Goal: Task Accomplishment & Management: Use online tool/utility

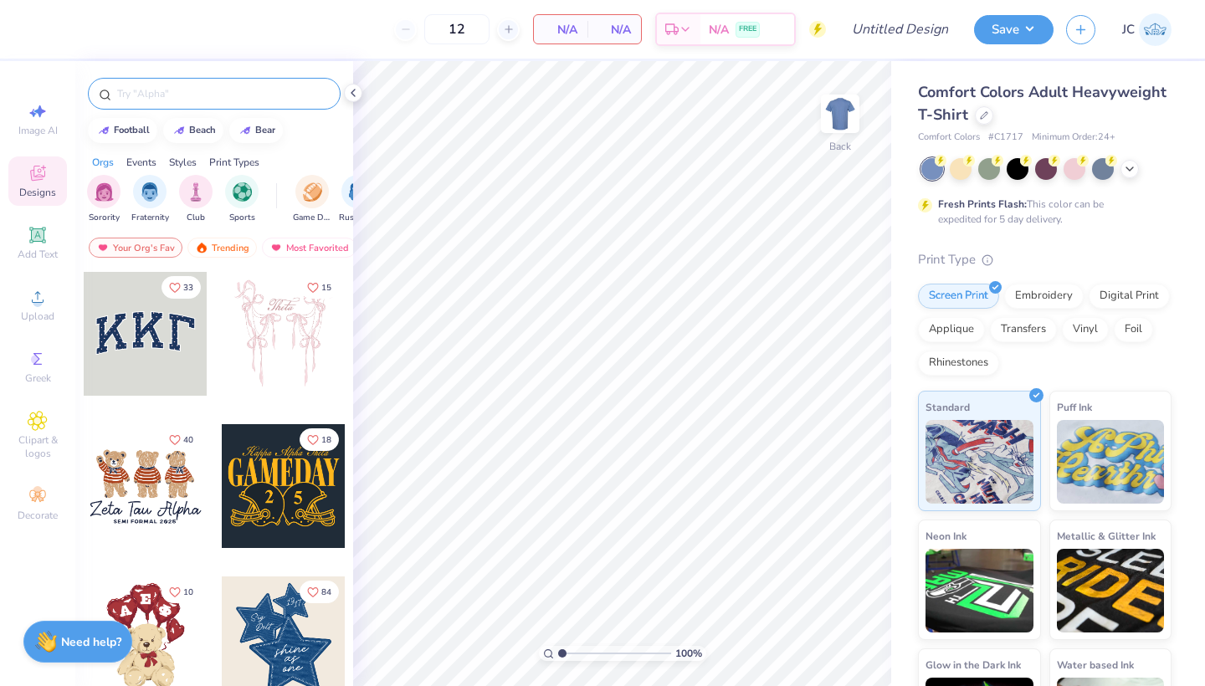
click at [128, 90] on input "text" at bounding box center [223, 93] width 214 height 17
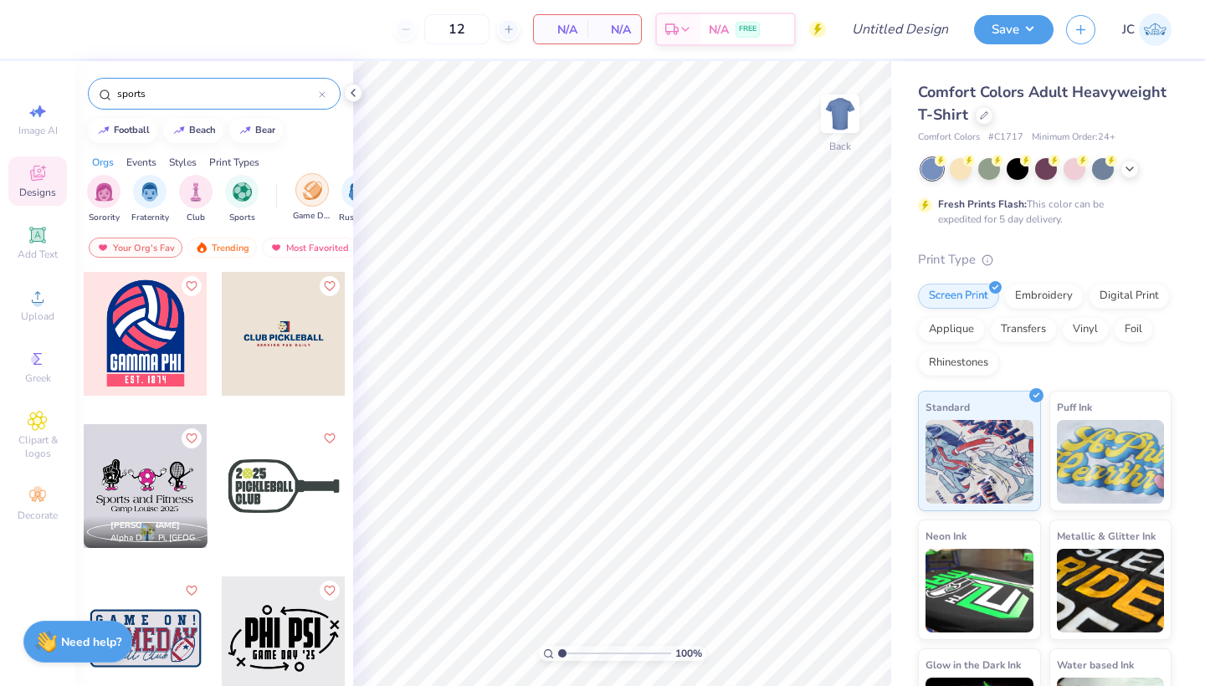
type input "sports"
click at [313, 198] on img "filter for Game Day" at bounding box center [312, 190] width 19 height 19
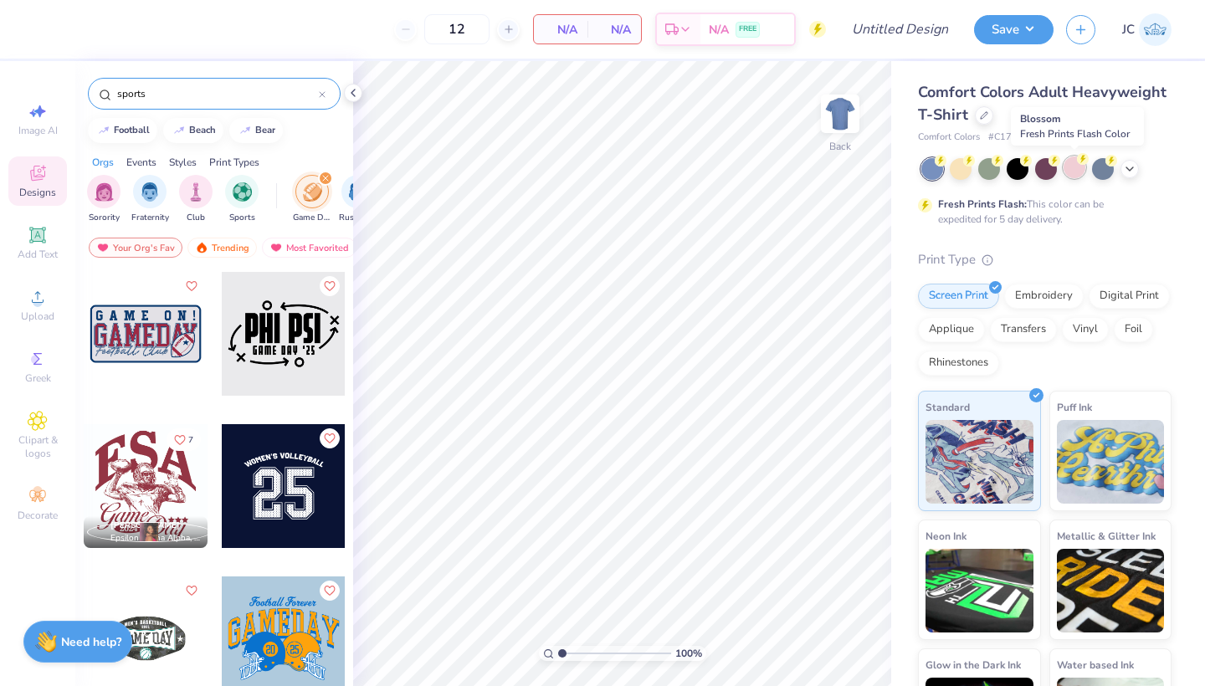
click at [1003, 172] on div at bounding box center [1075, 168] width 22 height 22
click at [980, 115] on icon at bounding box center [984, 114] width 8 height 8
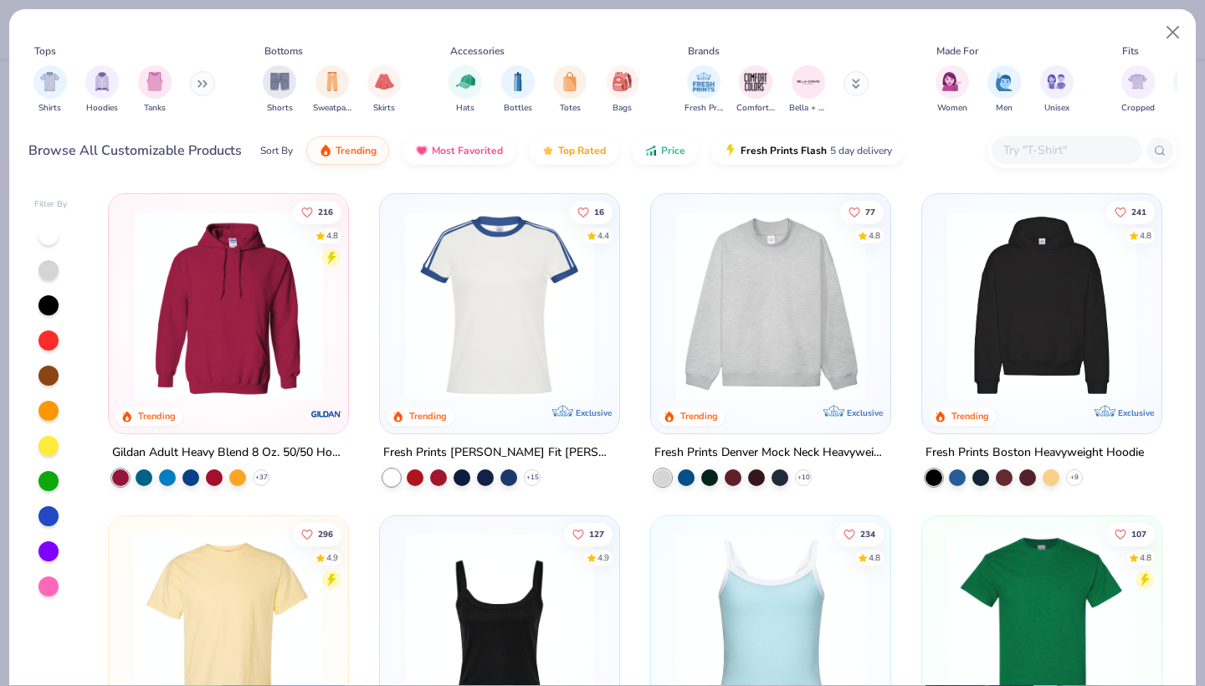
click at [854, 86] on icon at bounding box center [856, 84] width 8 height 10
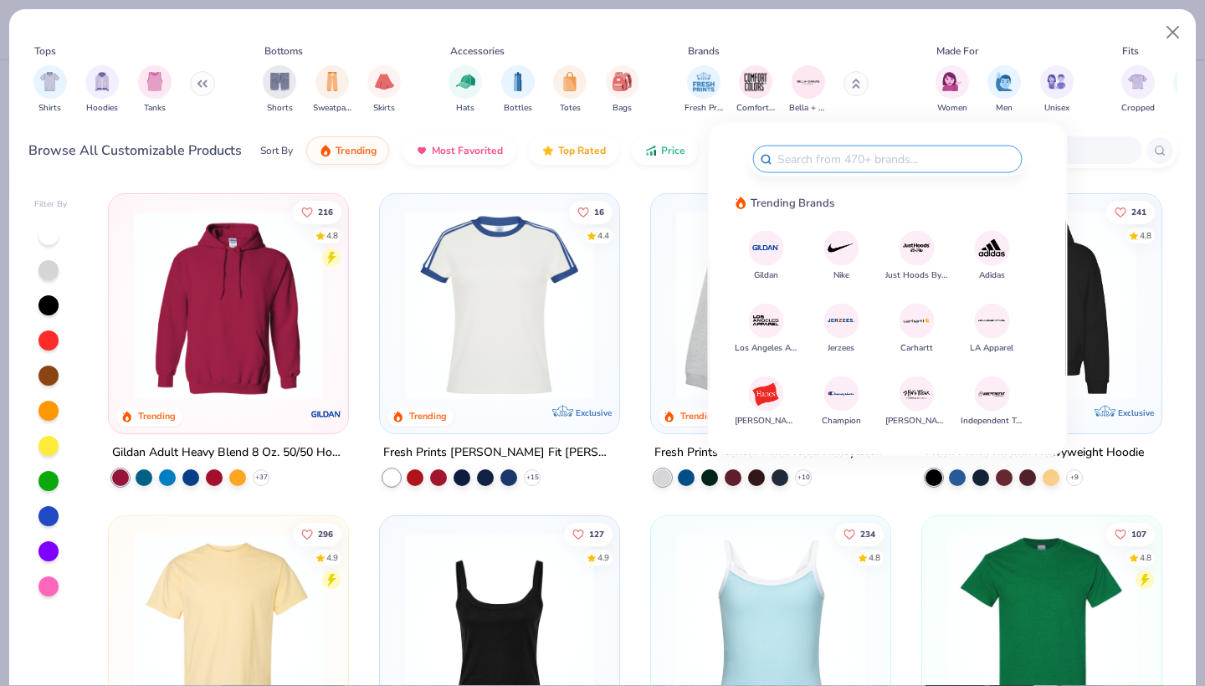
click at [198, 85] on icon at bounding box center [203, 84] width 10 height 8
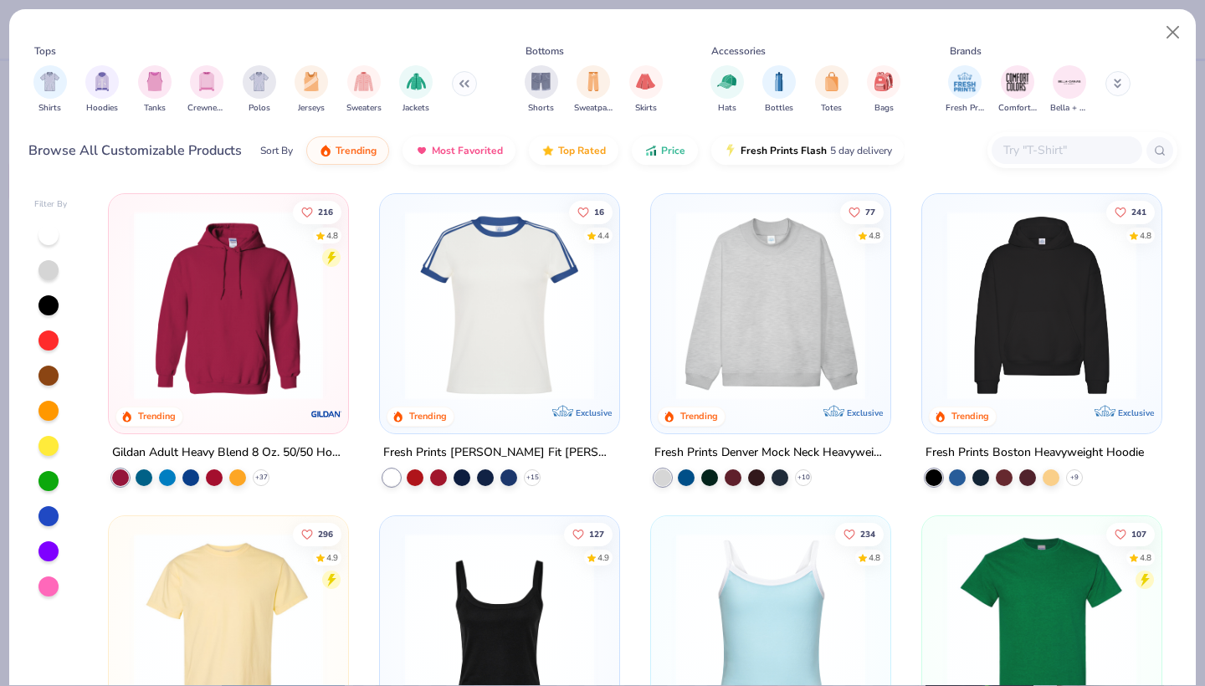
click at [1003, 90] on button at bounding box center [1118, 83] width 25 height 25
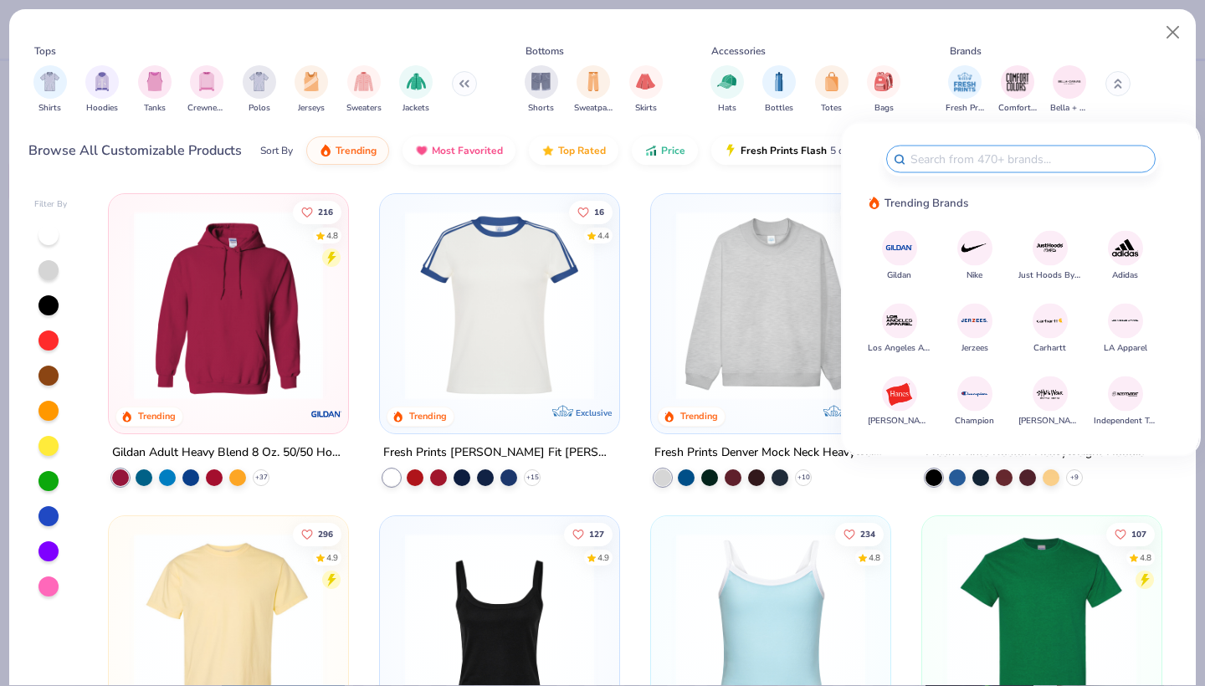
click at [1003, 82] on icon at bounding box center [1118, 84] width 8 height 10
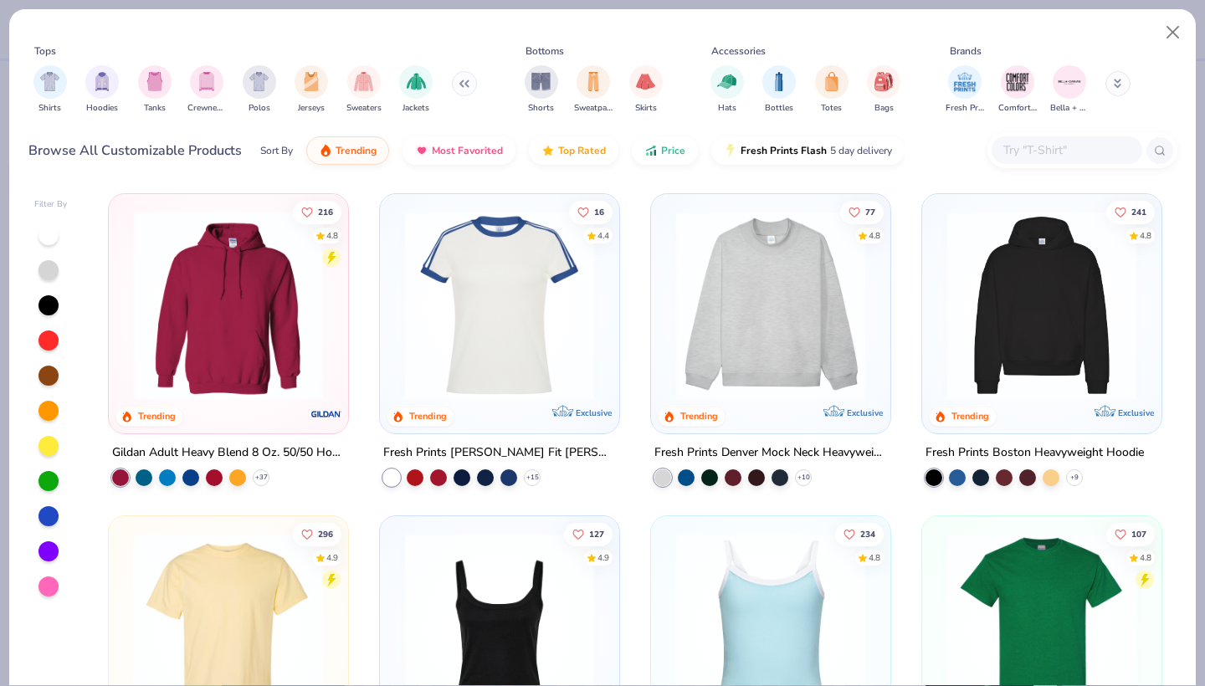
click at [1003, 85] on icon at bounding box center [1118, 84] width 8 height 10
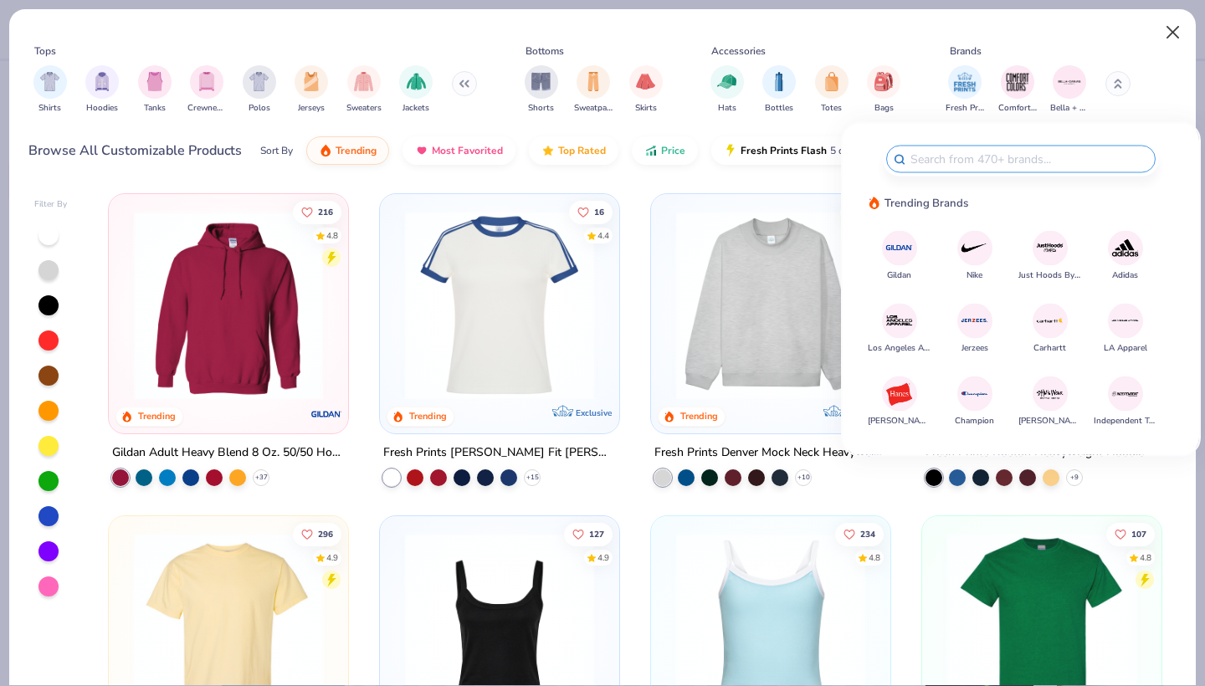
click at [1003, 28] on button "Close" at bounding box center [1174, 33] width 32 height 32
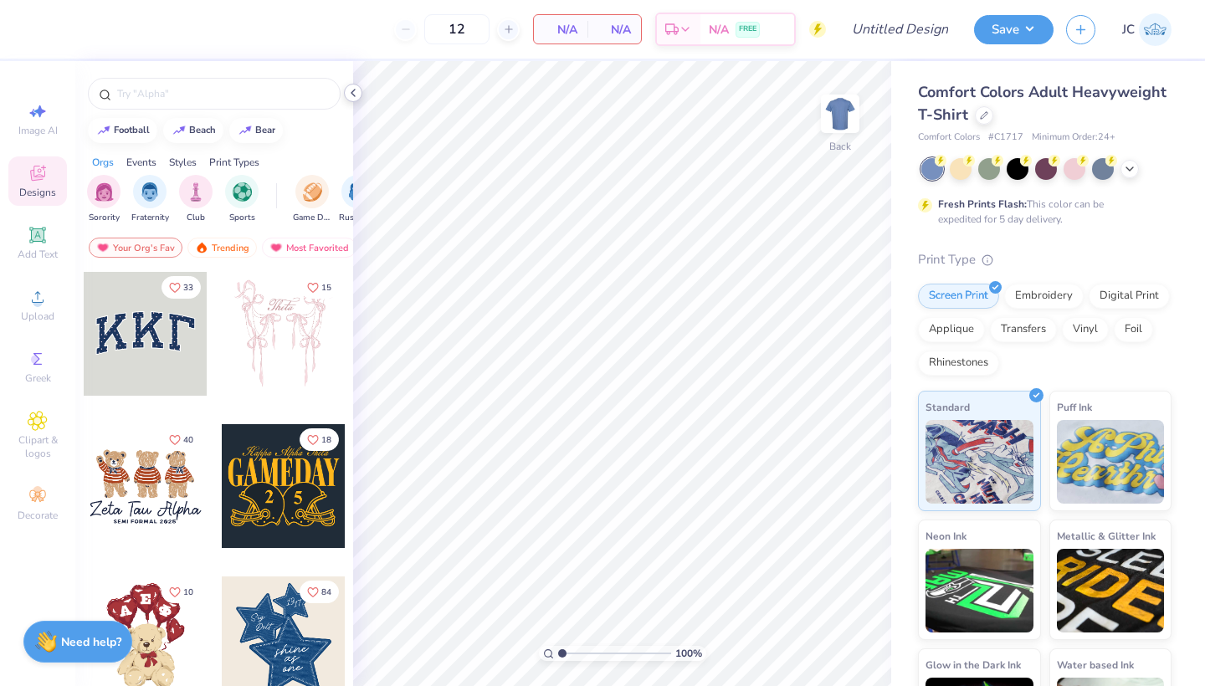
click at [354, 94] on icon at bounding box center [353, 92] width 13 height 13
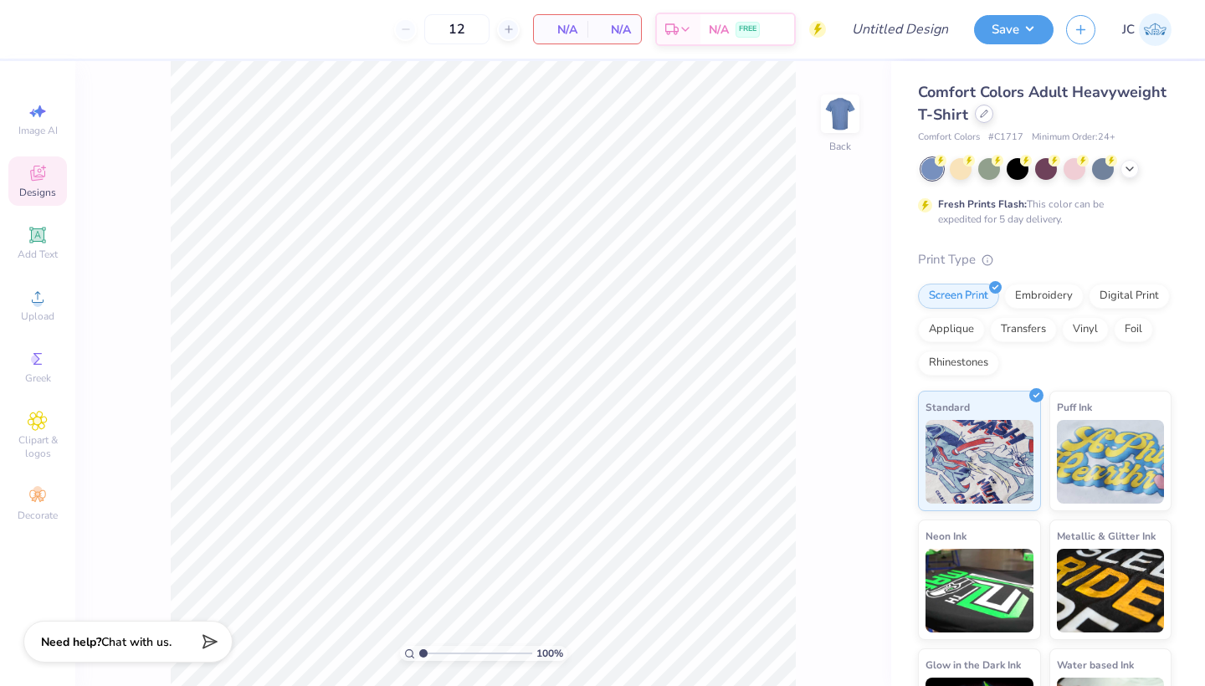
click at [984, 118] on div at bounding box center [984, 114] width 18 height 18
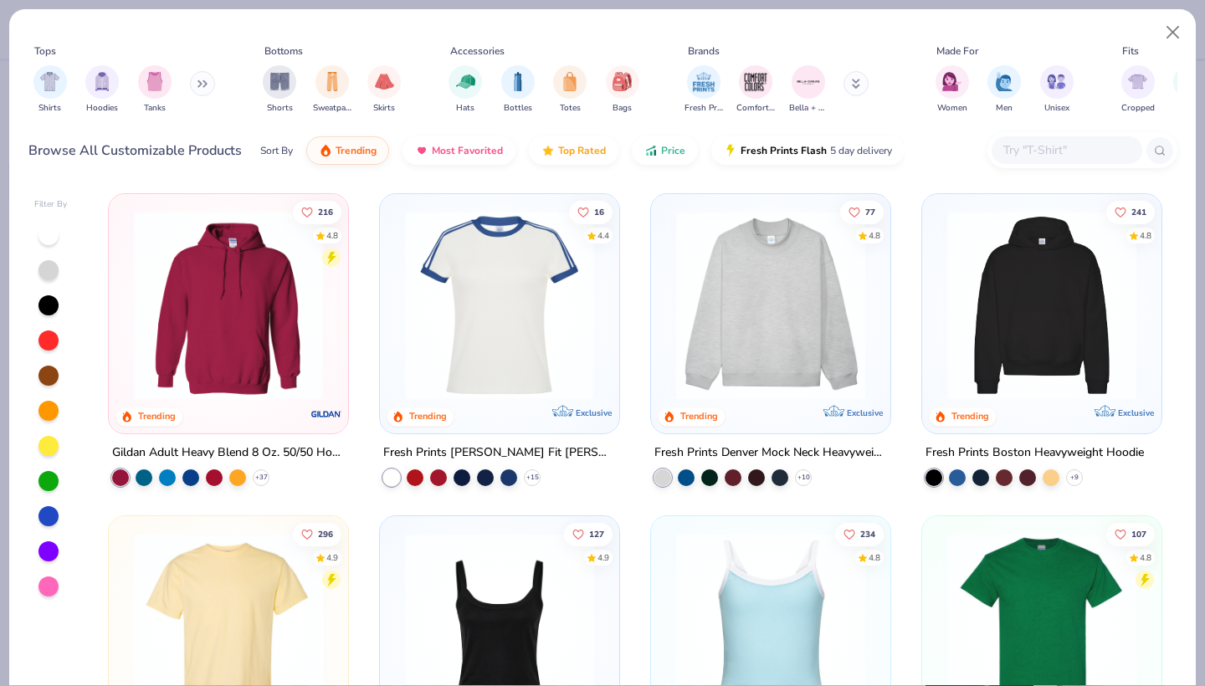
click at [1081, 146] on input "text" at bounding box center [1066, 150] width 129 height 19
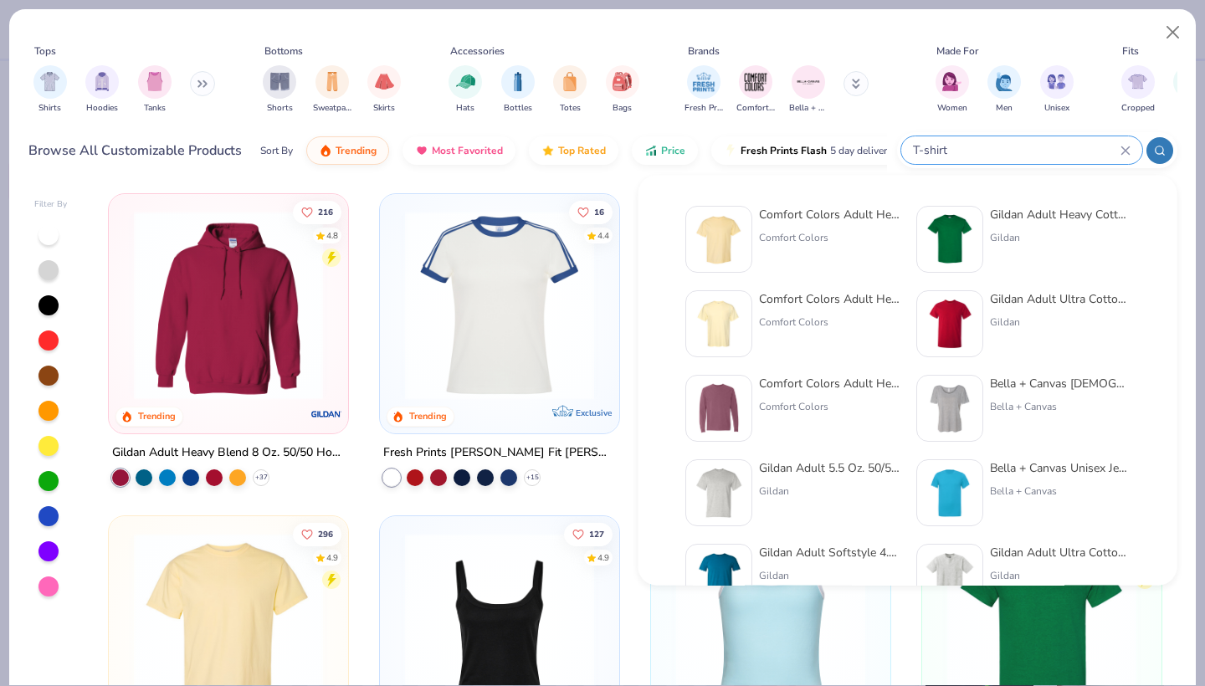
type input "T-shirt"
click at [799, 472] on div "Gildan Adult 5.5 Oz. 50/50 T-Shirt" at bounding box center [829, 469] width 141 height 18
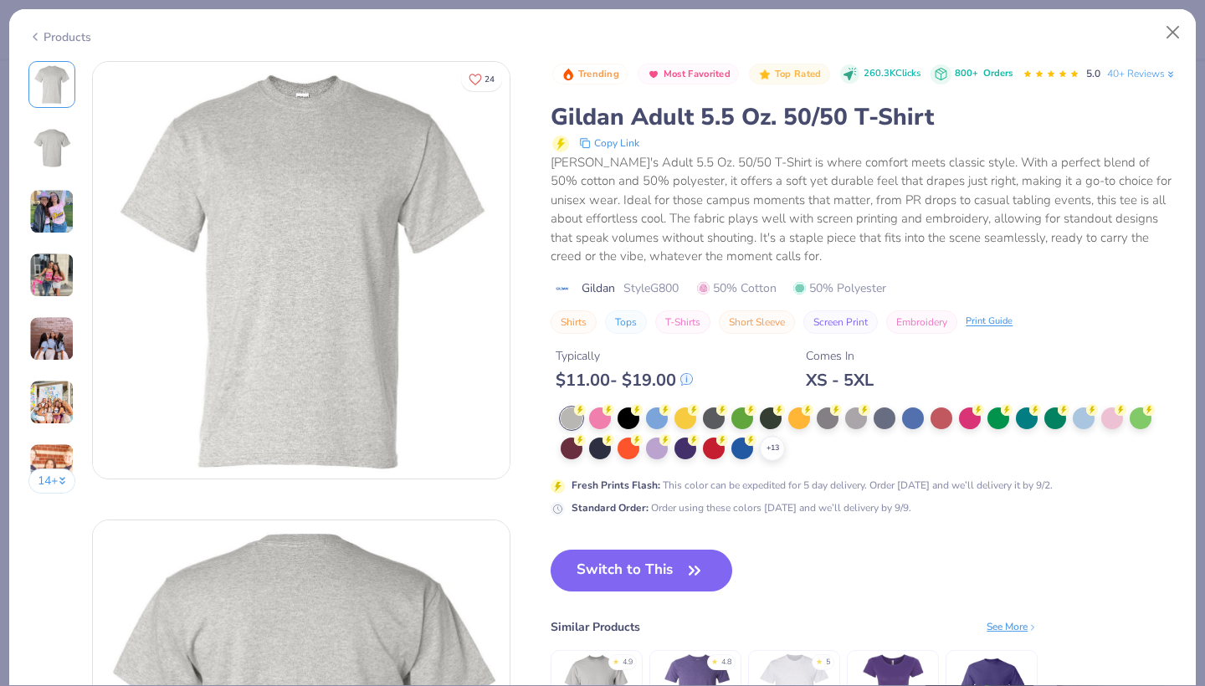
click at [1112, 391] on div "Typically $ 11.00 - $ 19.00 Comes In XS - 5XL" at bounding box center [864, 362] width 626 height 57
click at [1113, 428] on div at bounding box center [1112, 417] width 22 height 22
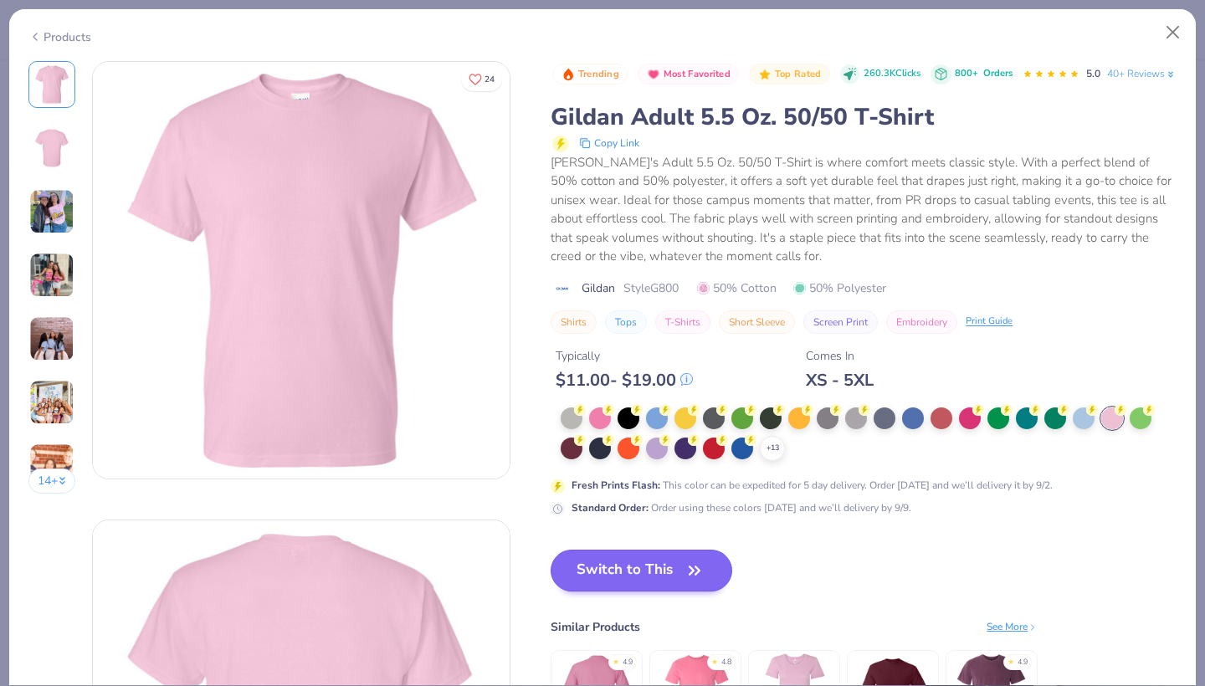
click at [665, 592] on button "Switch to This" at bounding box center [642, 571] width 182 height 42
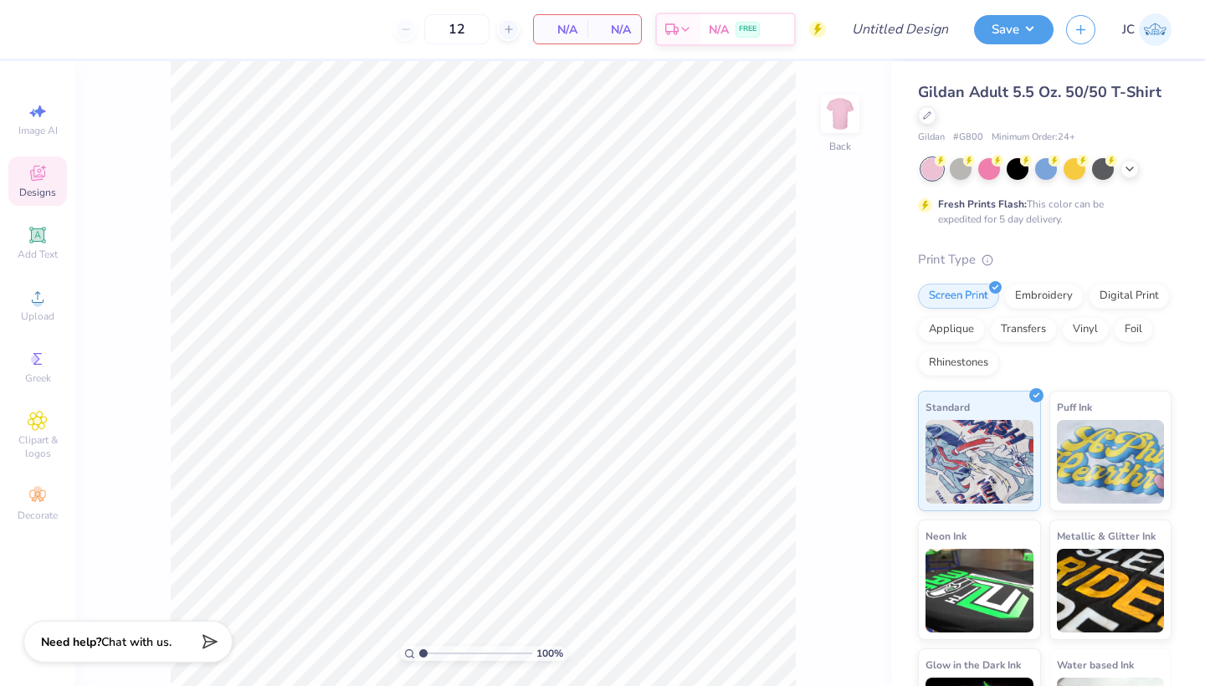
click at [52, 183] on div "Designs" at bounding box center [37, 181] width 59 height 49
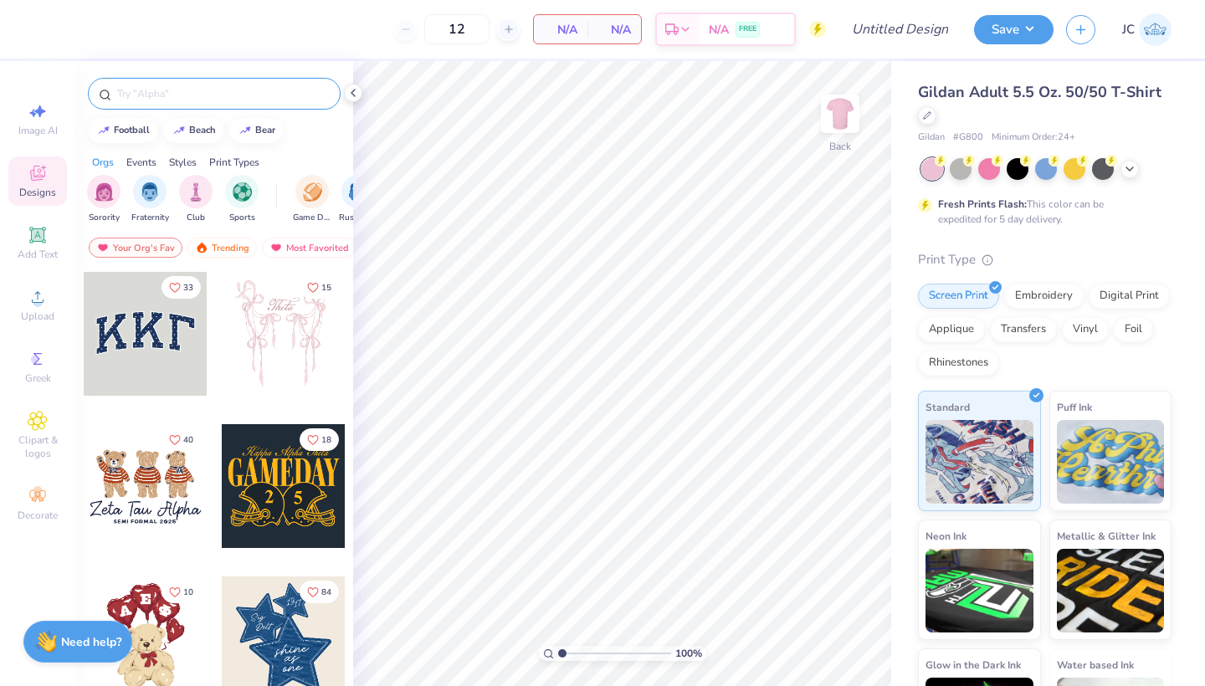
click at [201, 95] on input "text" at bounding box center [223, 93] width 214 height 17
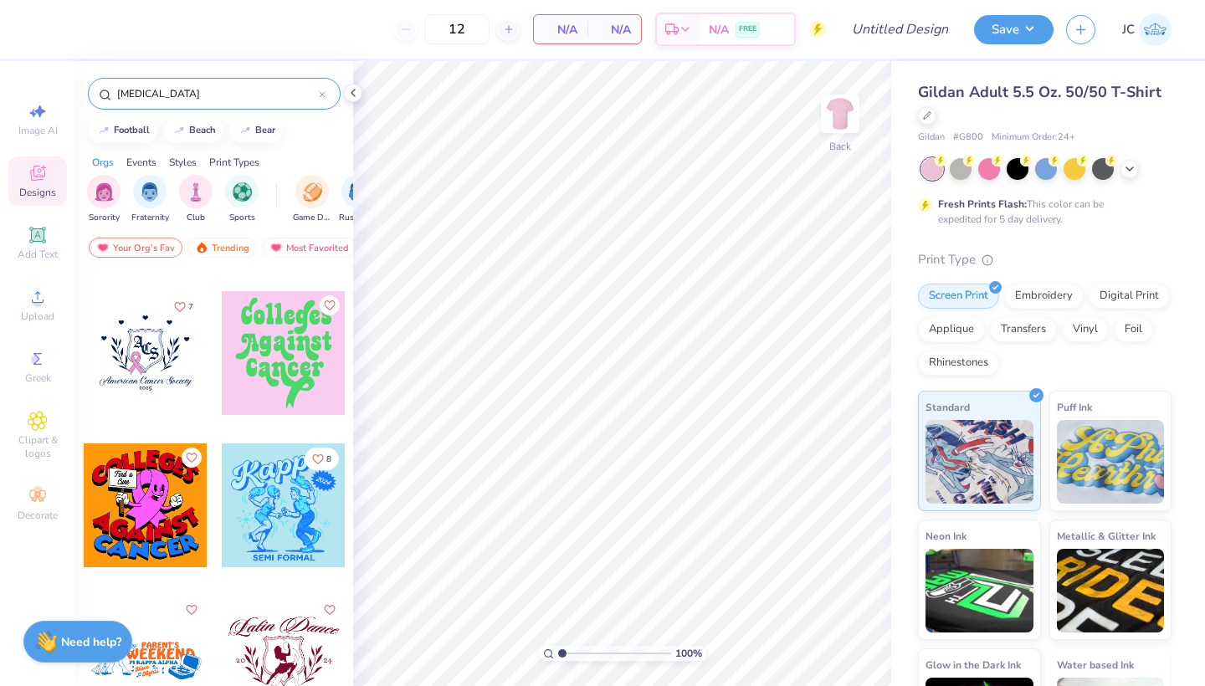
scroll to position [132, 0]
type input "[MEDICAL_DATA]"
click at [292, 355] on div at bounding box center [284, 354] width 124 height 124
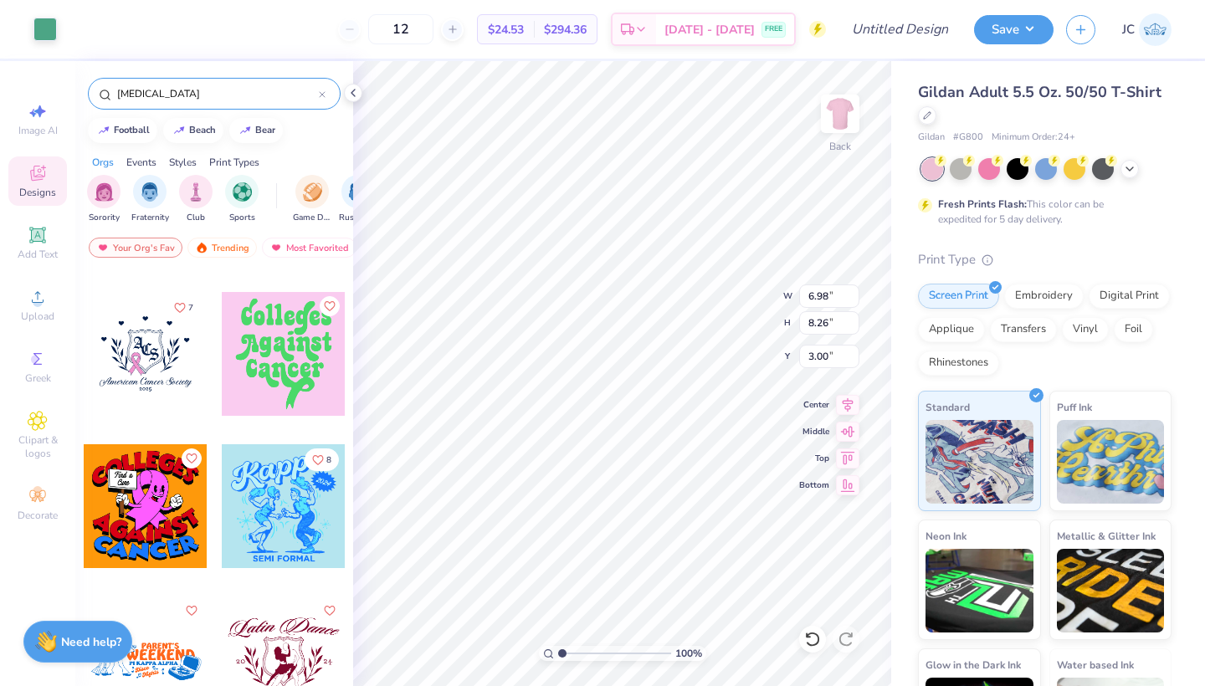
type input "9.86"
type input "11.66"
type input "3.13"
type input "12.50"
type input "14.79"
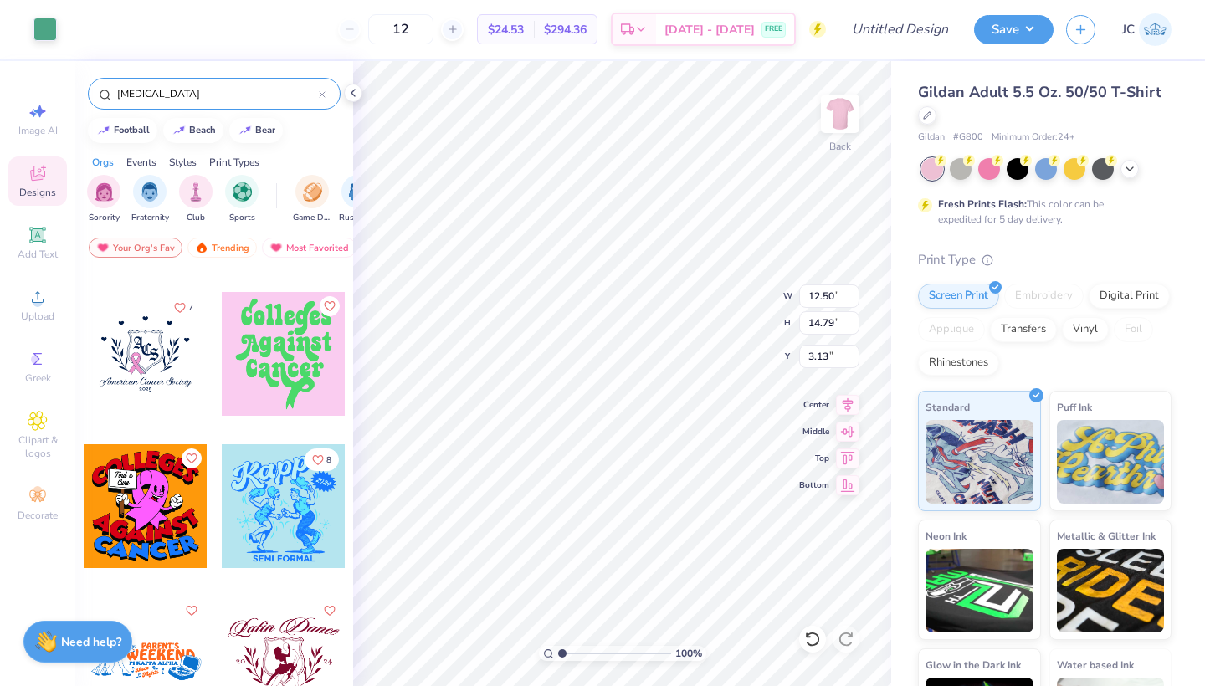
type input "3.26"
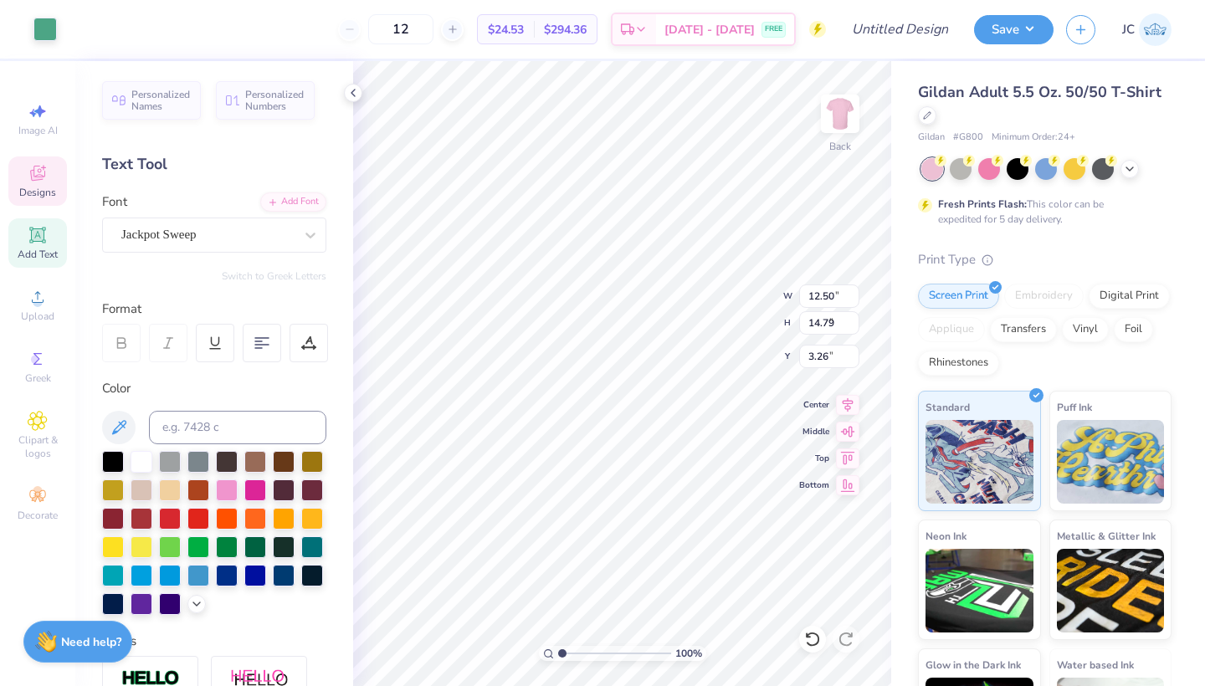
type input "12.38"
type input "3.27"
type input "4.00"
type textarea "Midd"
type input "9.89"
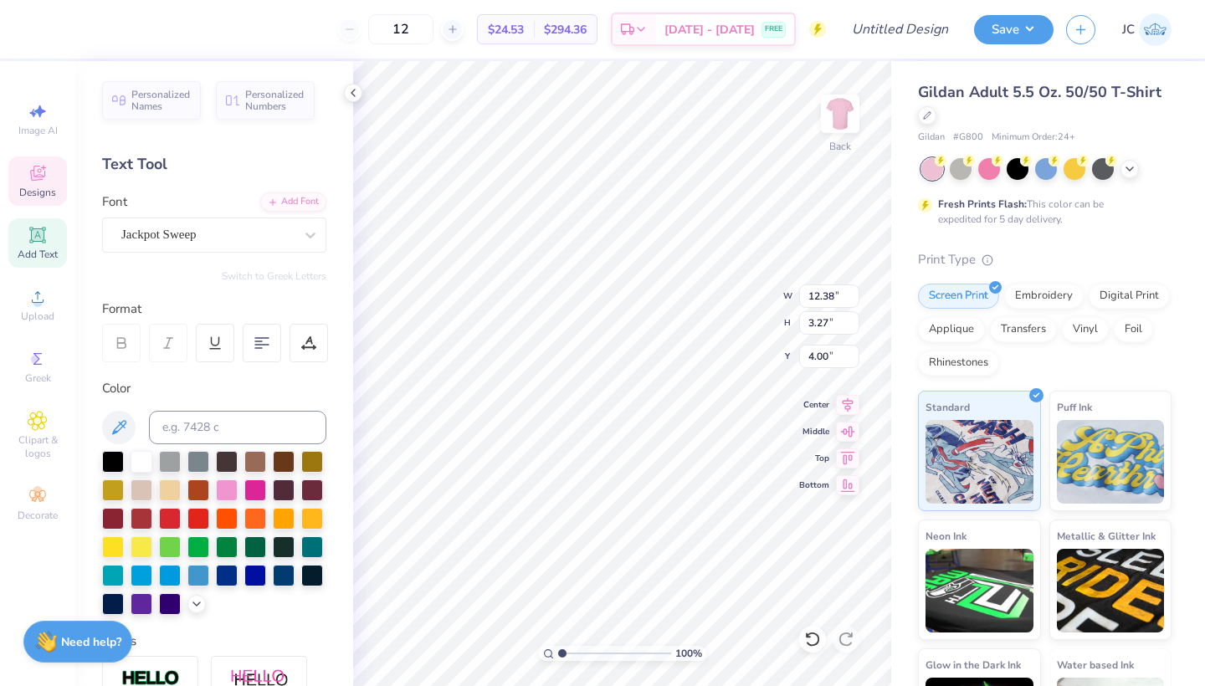
type input "7.55"
type input "9.81"
type input "4.37"
type input "3.45"
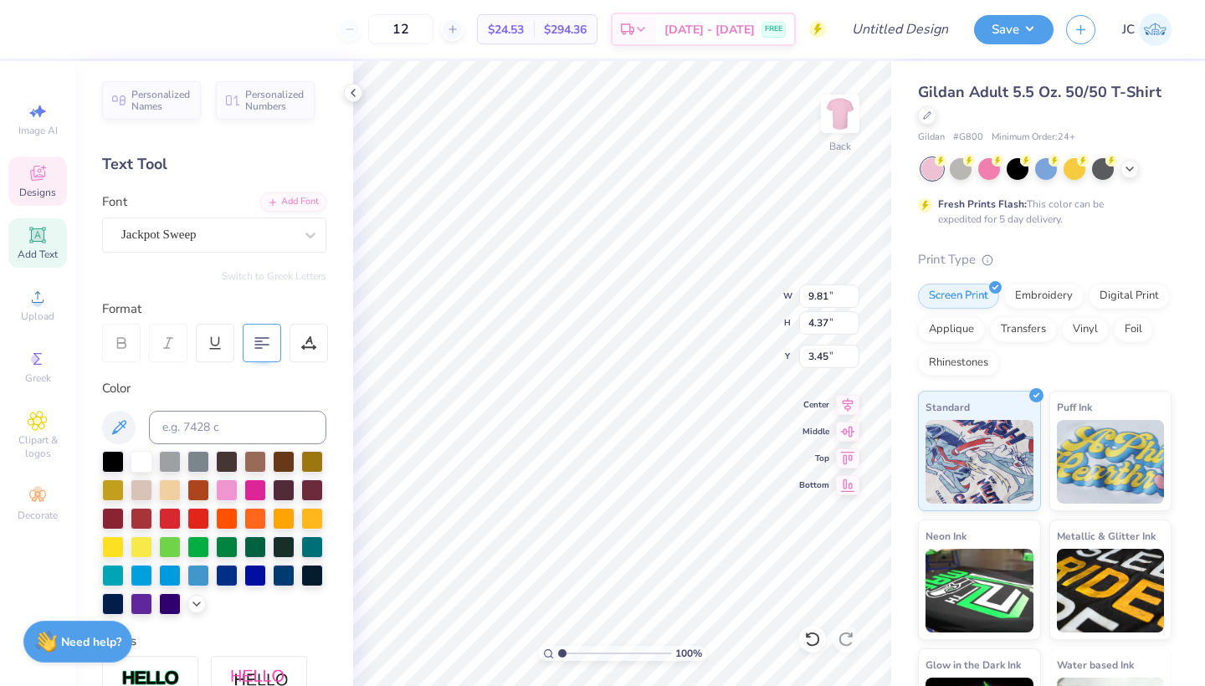
type textarea "Midd South Nation"
click at [262, 348] on 379 at bounding box center [258, 348] width 7 height 0
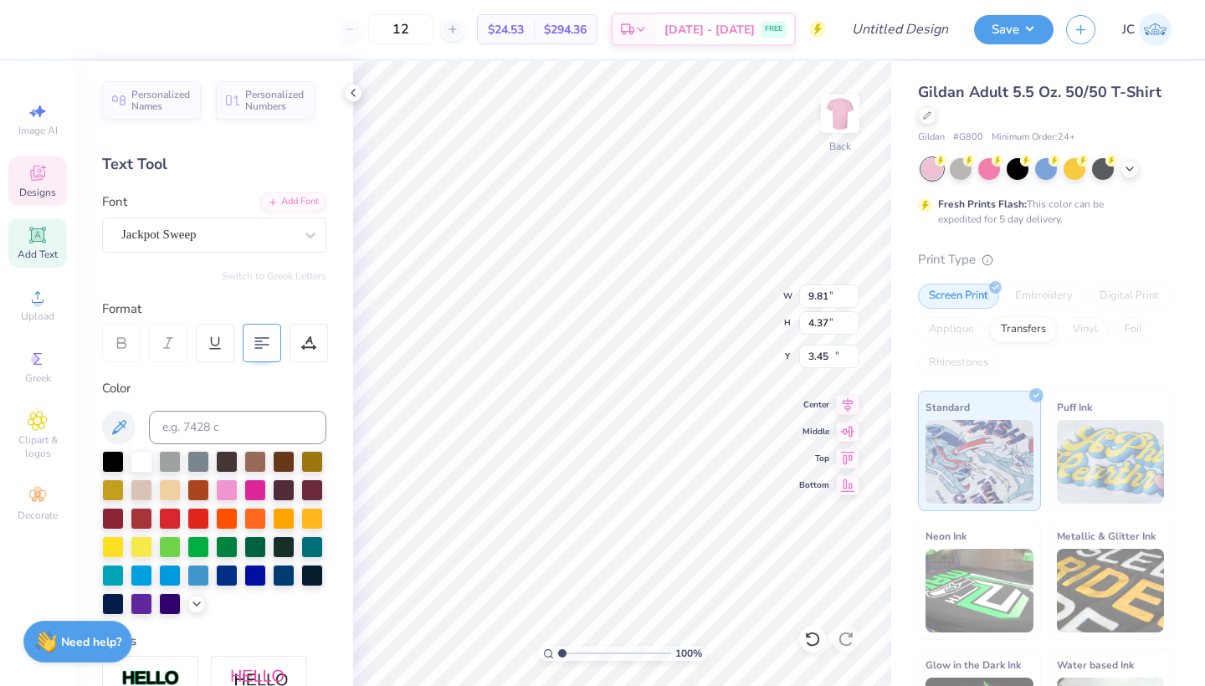
type input "2.11"
type input "2.75"
type input "11.66"
type input "1.68"
type input "2.75"
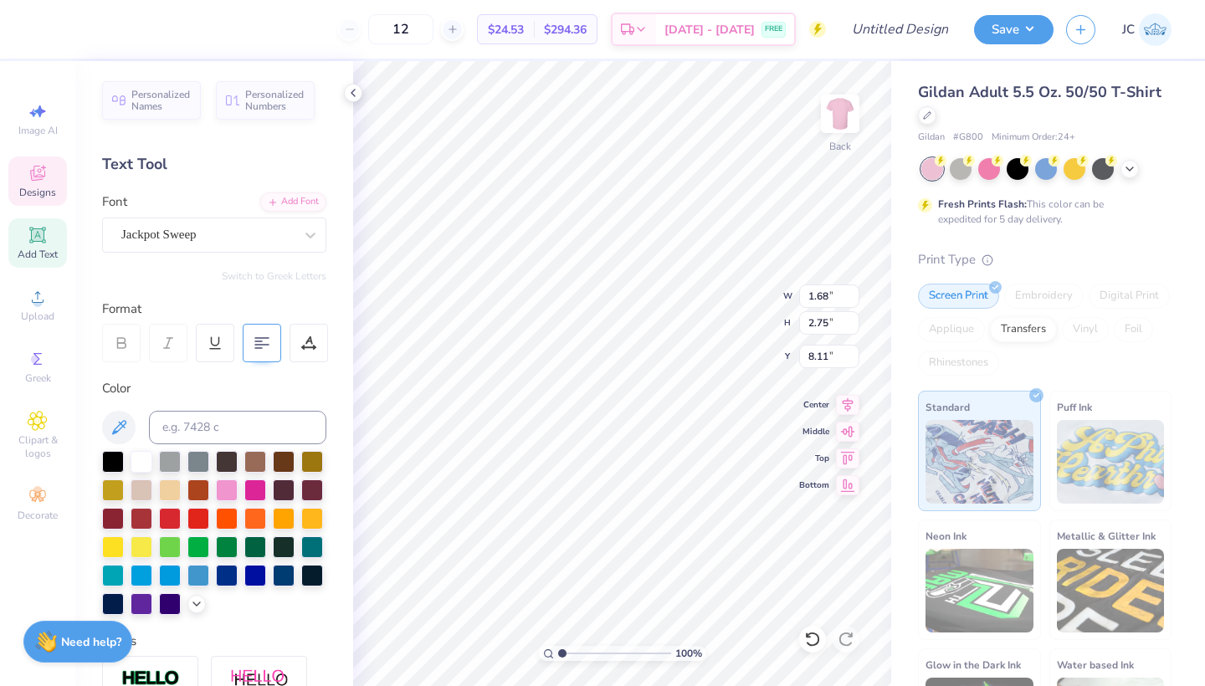
type input "8.11"
type input "2.54"
type input "3.18"
type input "7.79"
type input "9.43"
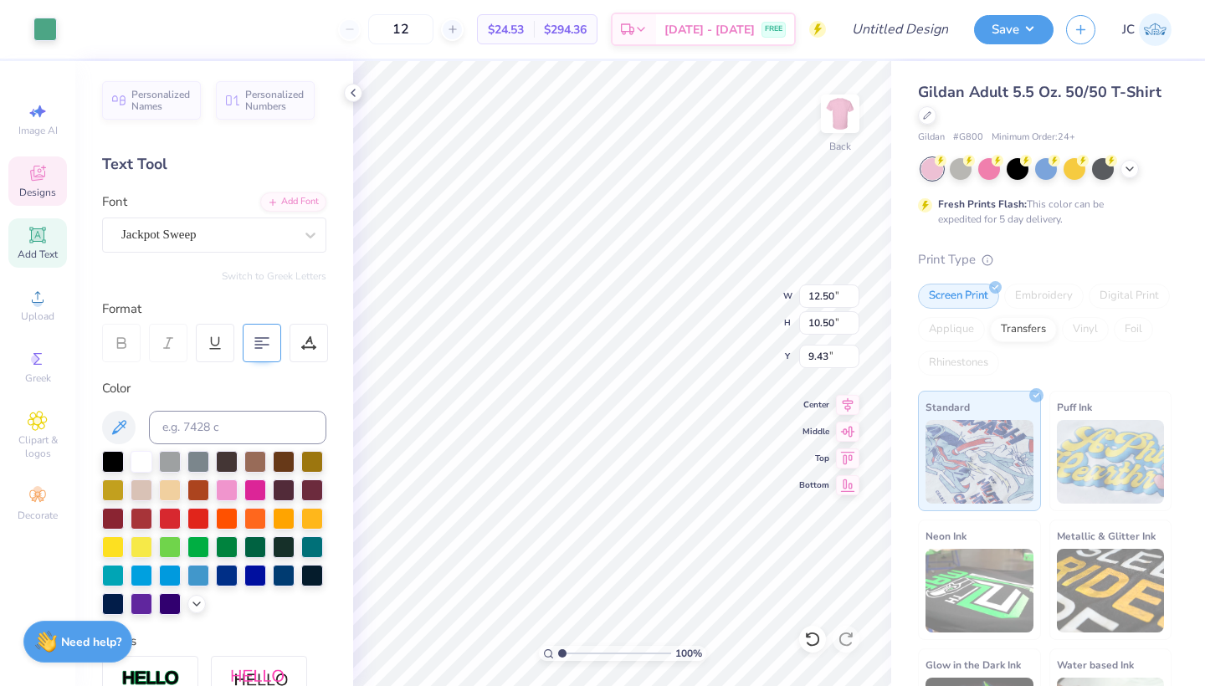
type input "15.54"
type input "7.10"
type input "2.08"
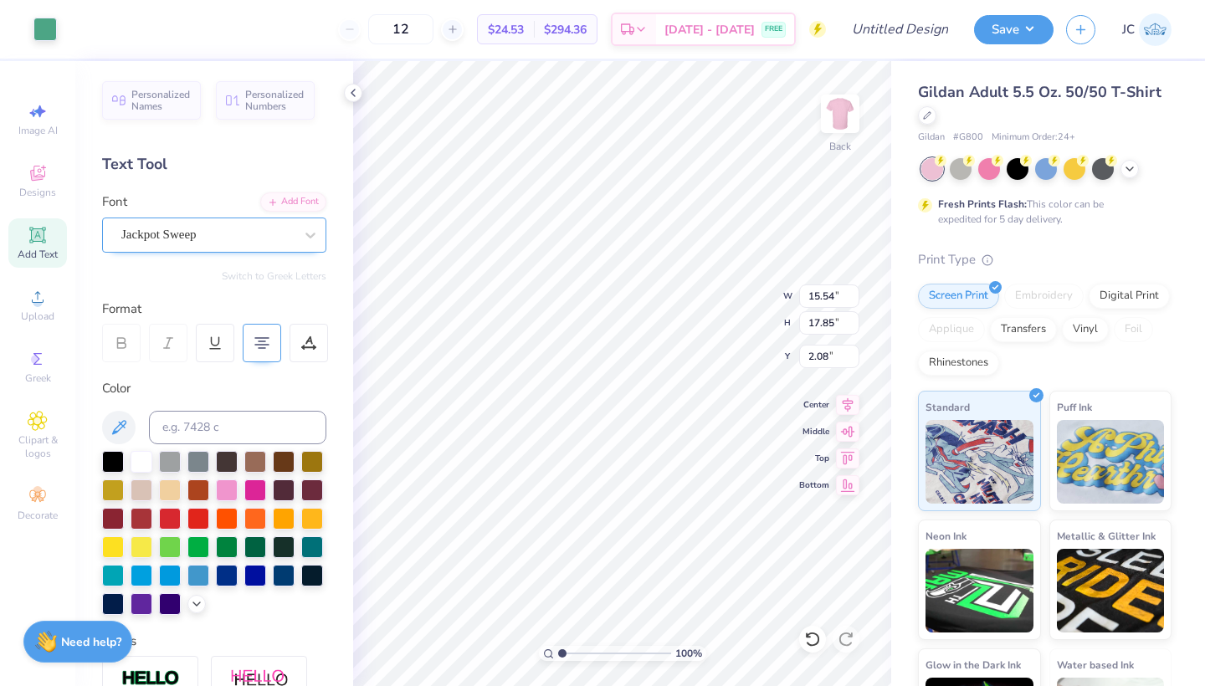
type input "15.00"
type input "17.23"
click at [145, 461] on div at bounding box center [142, 460] width 22 height 22
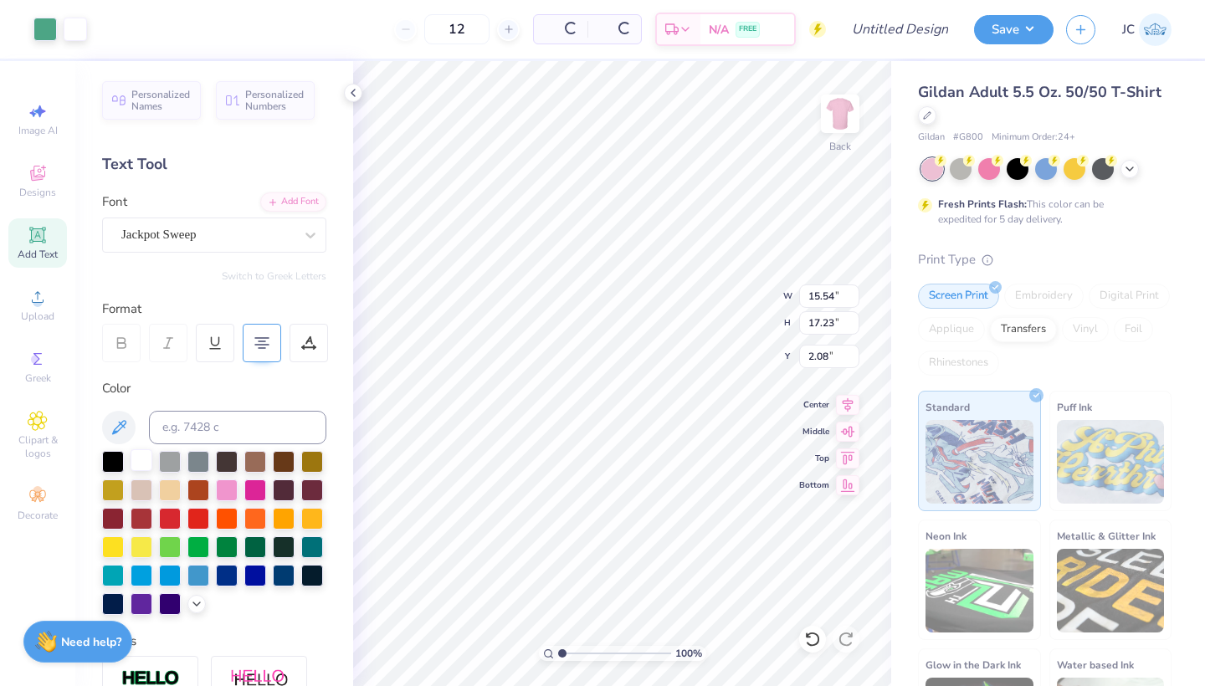
type input "15.54"
click at [141, 464] on div at bounding box center [142, 460] width 22 height 22
click at [146, 465] on div at bounding box center [142, 460] width 22 height 22
type input "3.00"
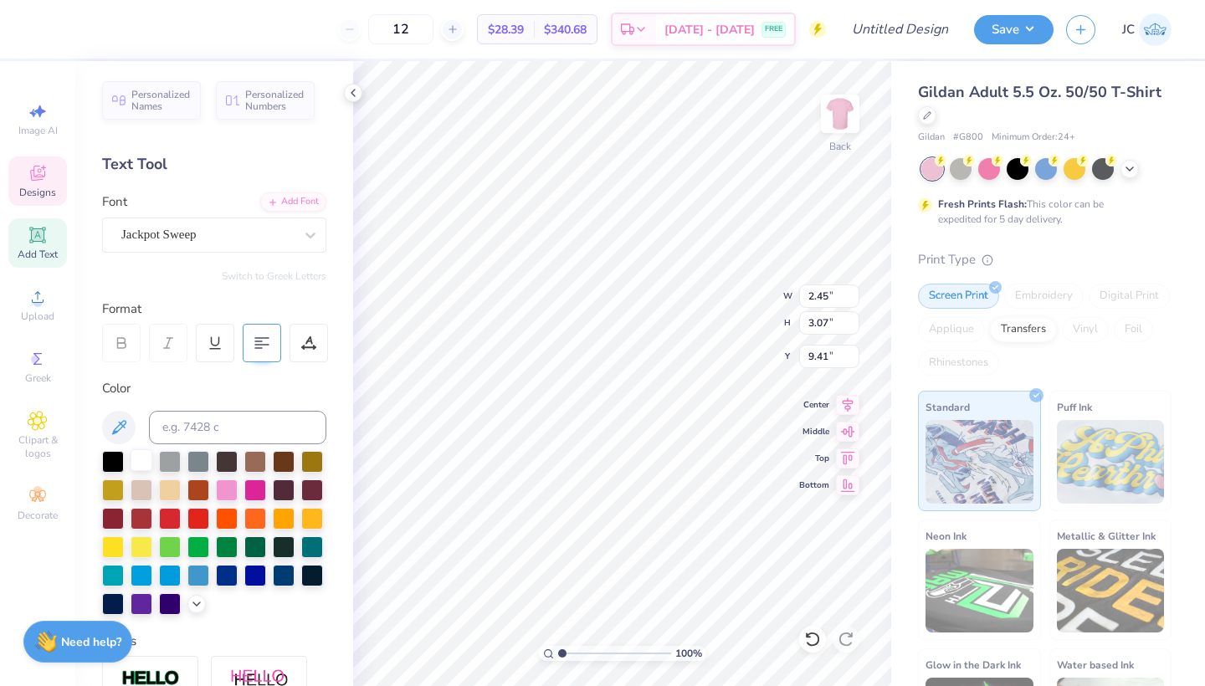
type input "3.40"
type input "9.21"
type input "9.54"
type input "3.15"
type input "9.18"
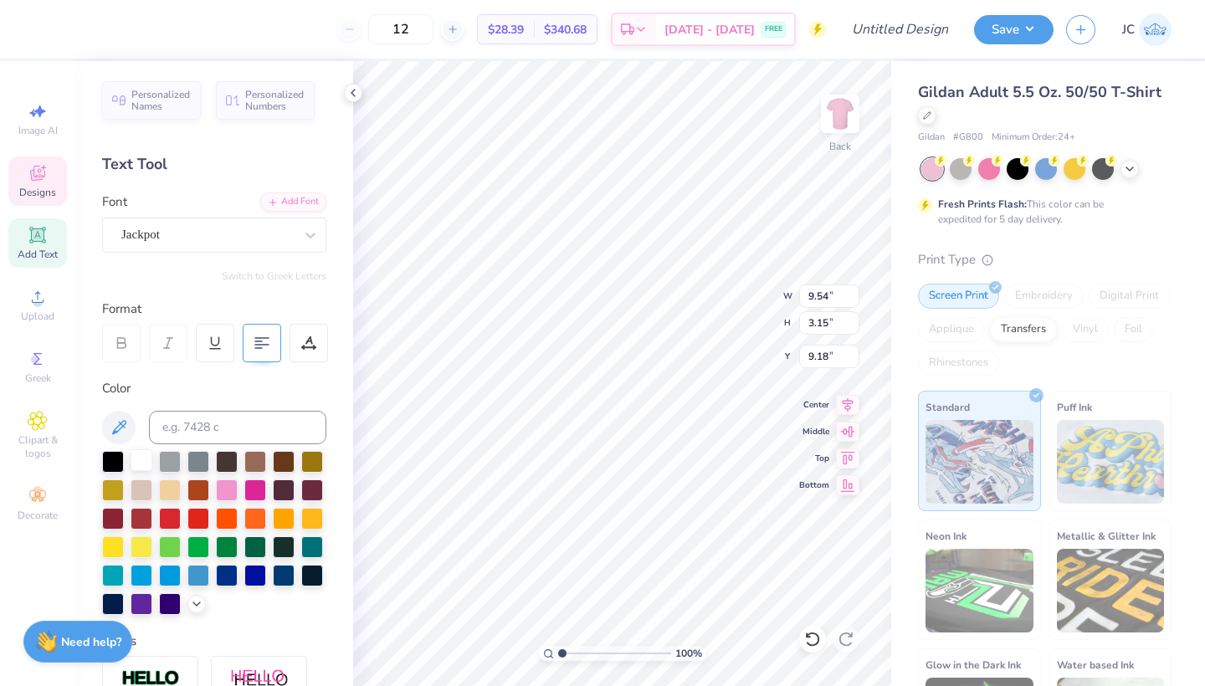
click at [132, 470] on div at bounding box center [142, 460] width 22 height 22
type input "9.46"
type input "3.50"
type input "9.00"
type input "1.62"
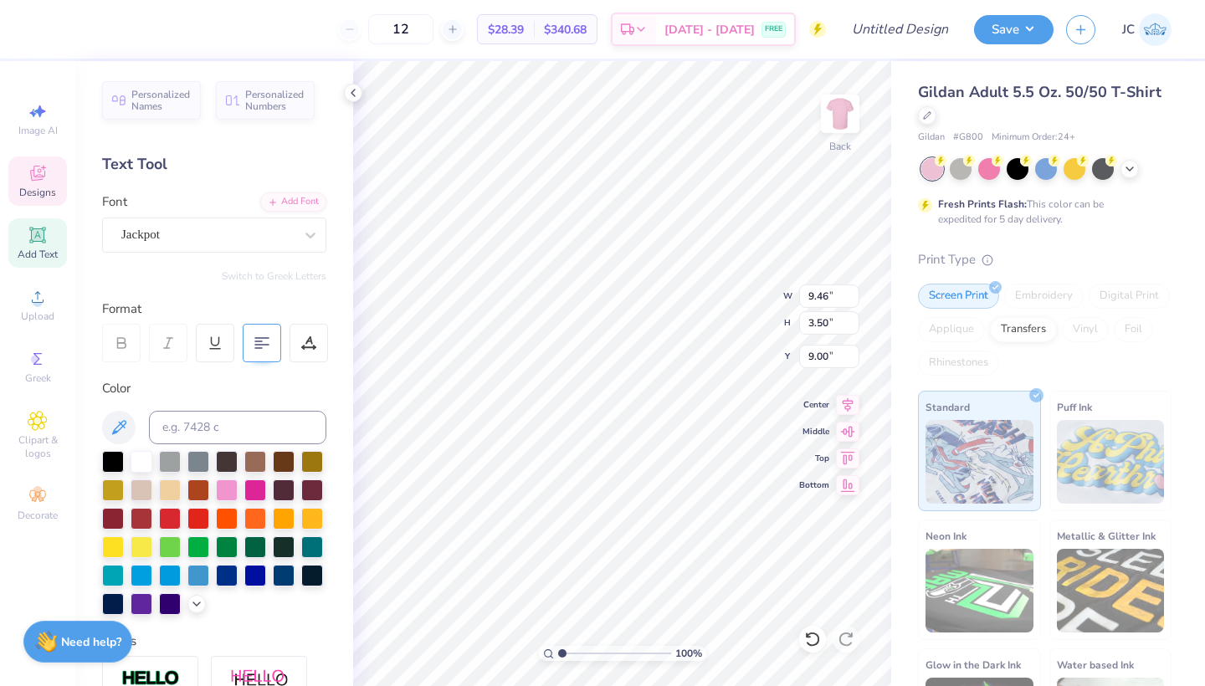
type input "2.66"
type input "9.72"
click at [147, 461] on div at bounding box center [142, 460] width 22 height 22
type input "2.67"
type input "3.24"
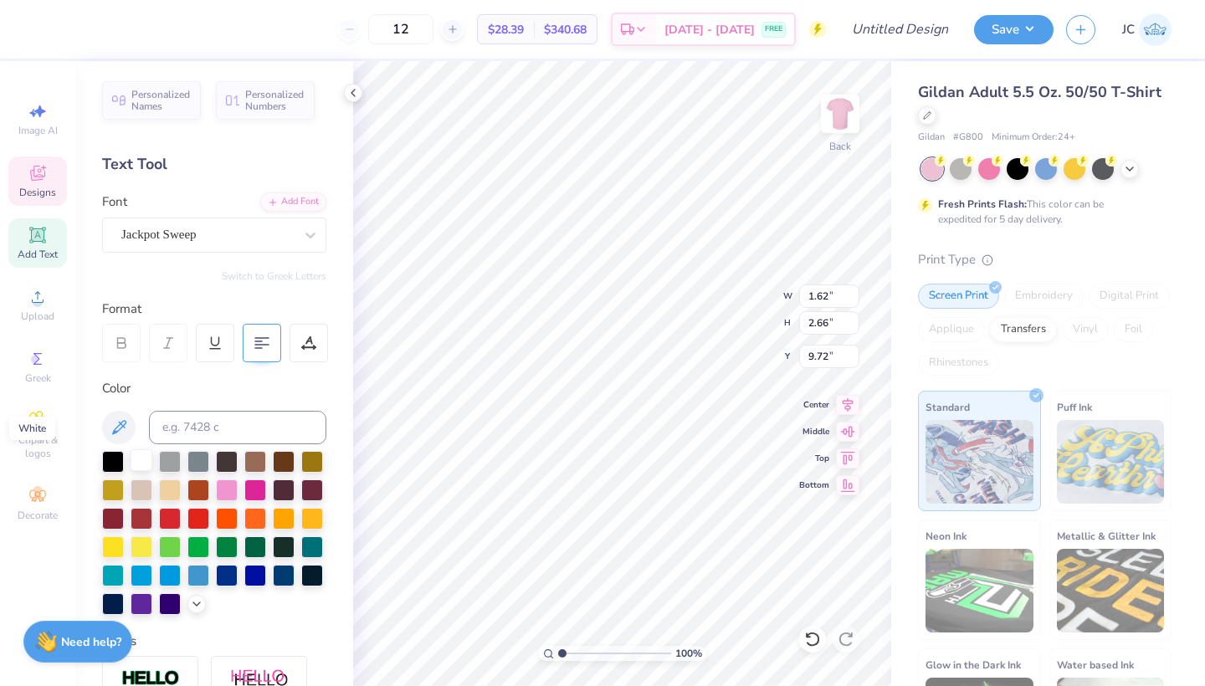
type input "9.18"
type input "3.00"
type input "3.40"
type input "9.21"
type input "9.54"
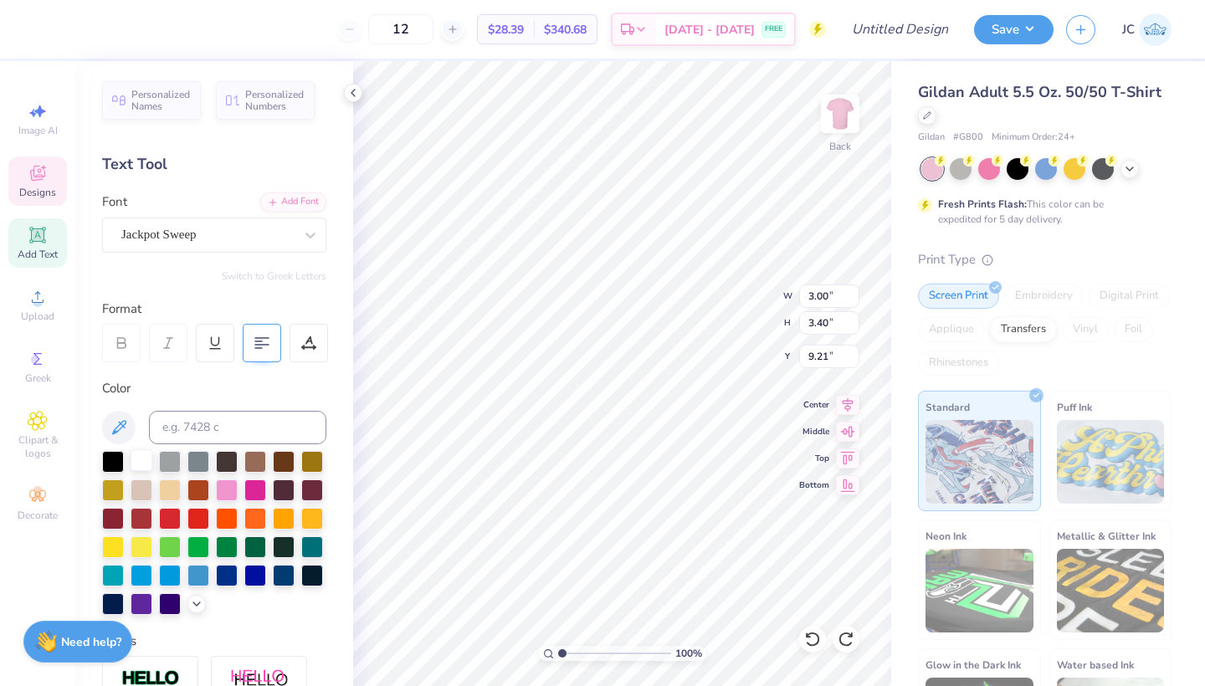
type input "3.15"
type input "9.18"
click at [144, 456] on div at bounding box center [142, 460] width 22 height 22
type input "9.46"
type input "3.50"
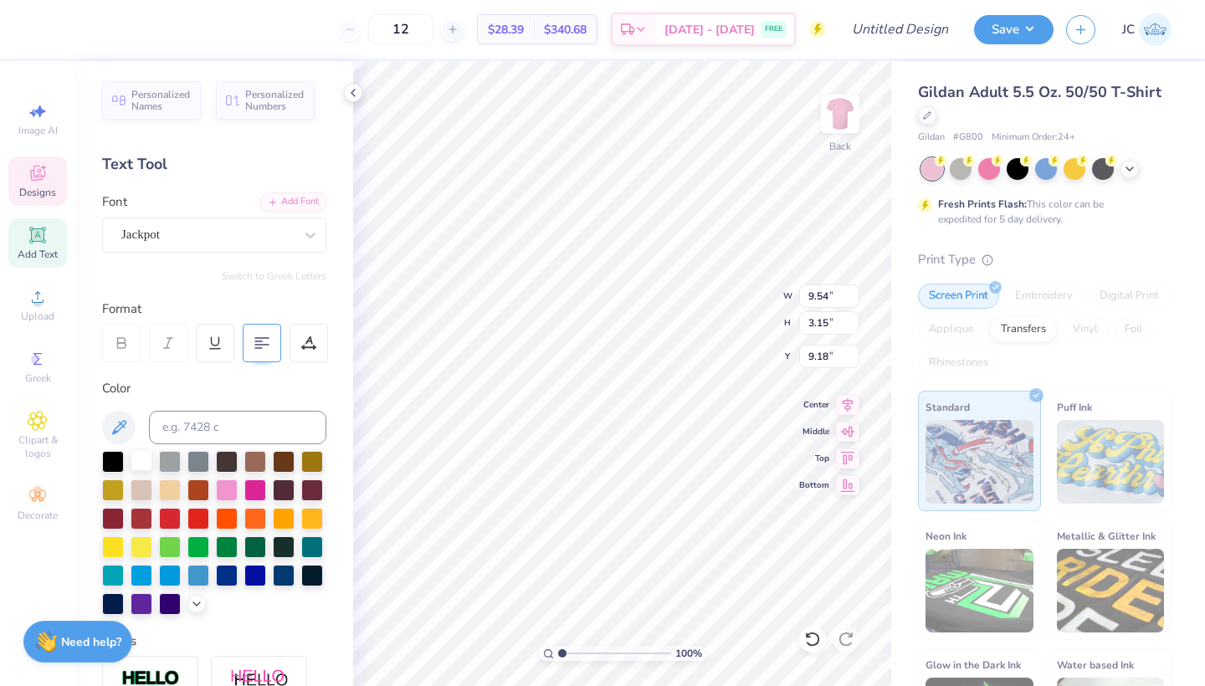
type input "9.00"
type input "1.62"
type input "2.66"
type input "9.72"
type input "9.46"
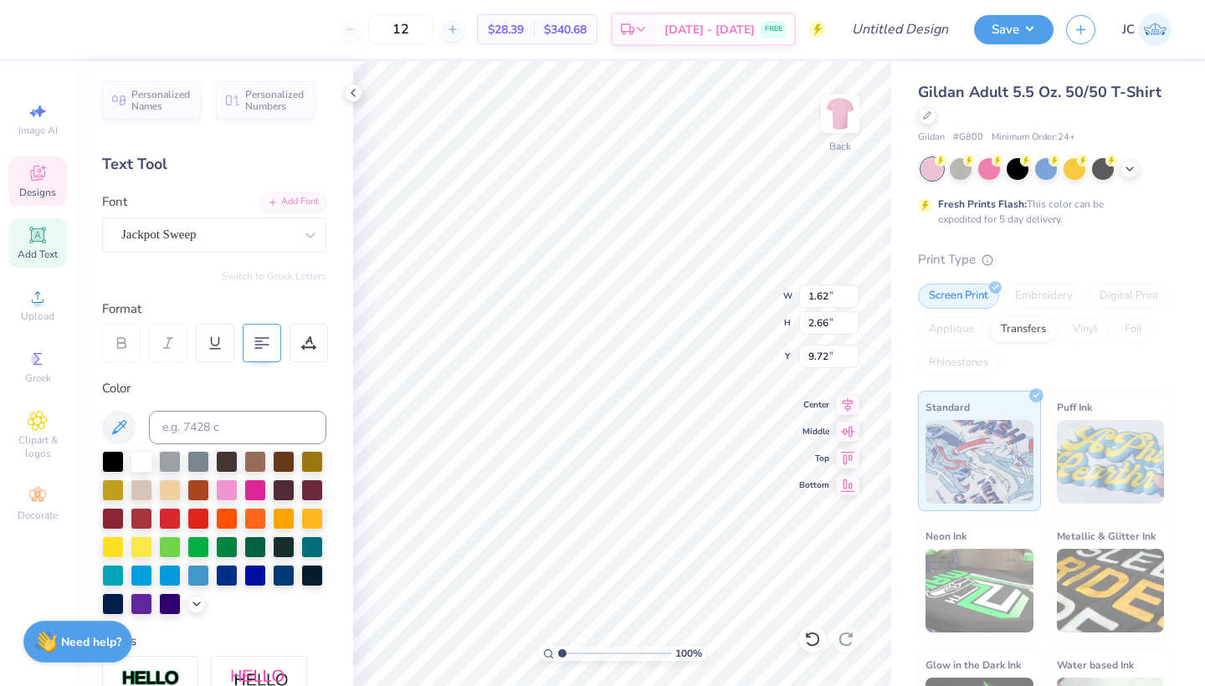
type input "3.50"
type input "9.00"
type input "1.62"
type input "2.66"
type input "9.72"
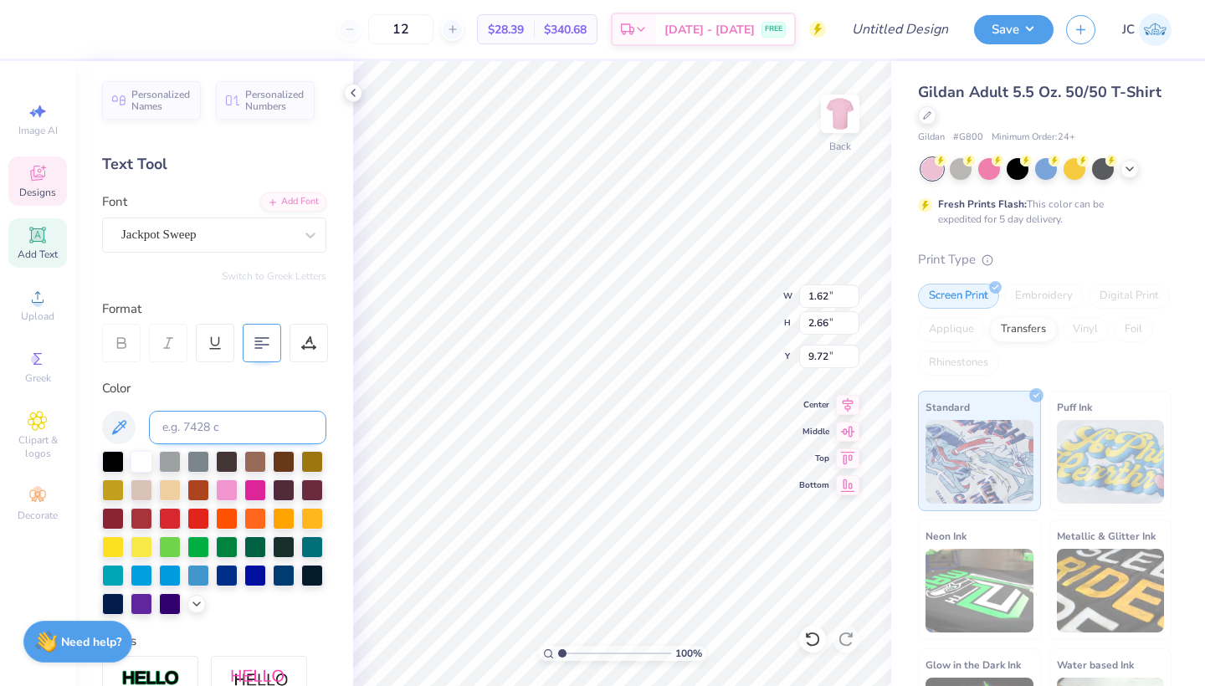
click at [137, 464] on div at bounding box center [142, 462] width 22 height 22
type input "2.67"
type input "3.24"
type input "9.18"
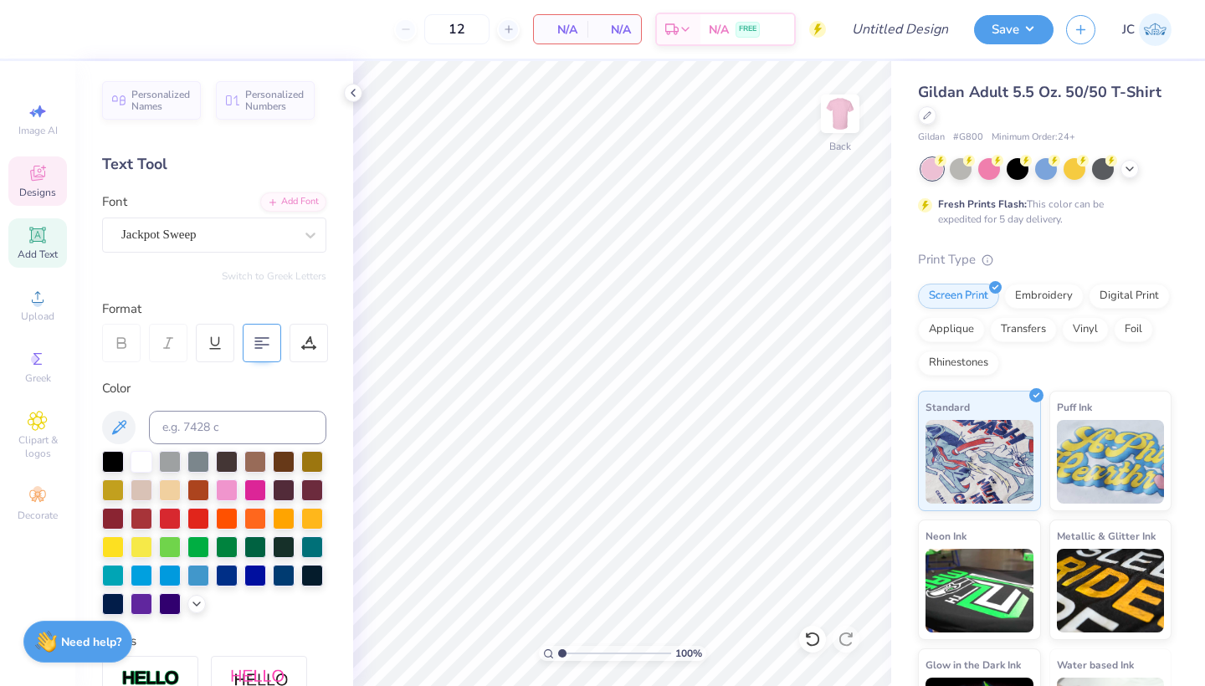
click at [27, 188] on span "Designs" at bounding box center [37, 192] width 37 height 13
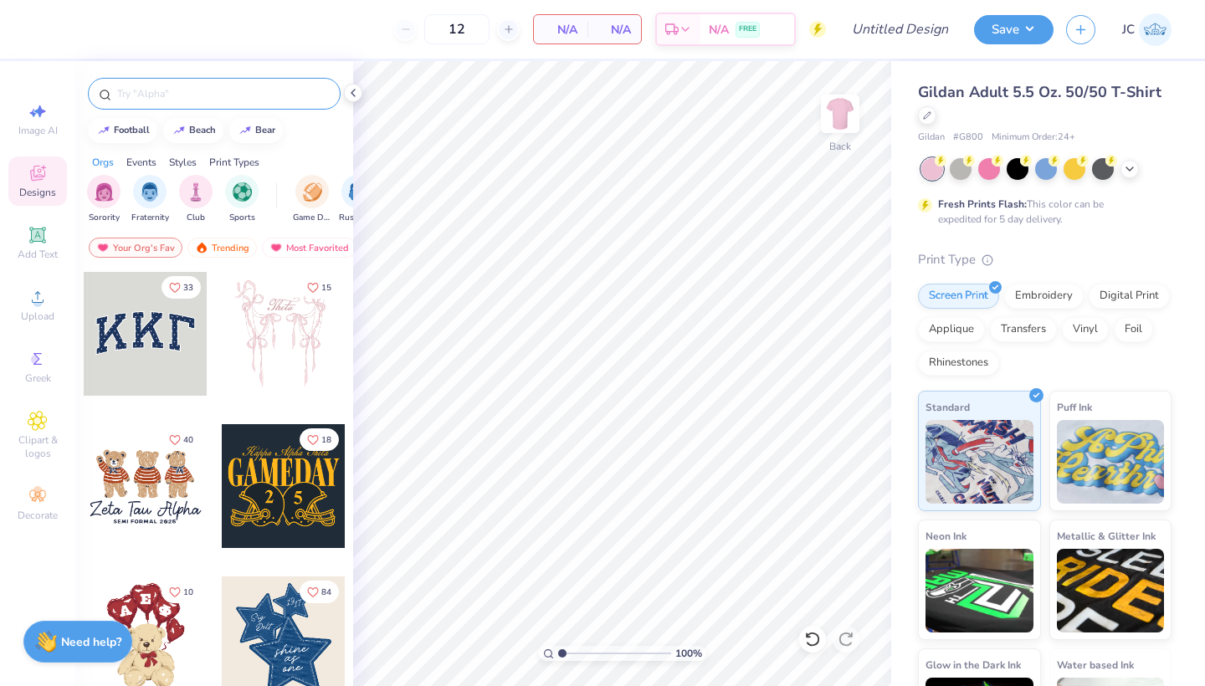
click at [179, 92] on input "text" at bounding box center [223, 93] width 214 height 17
click at [192, 87] on input "text" at bounding box center [223, 93] width 214 height 17
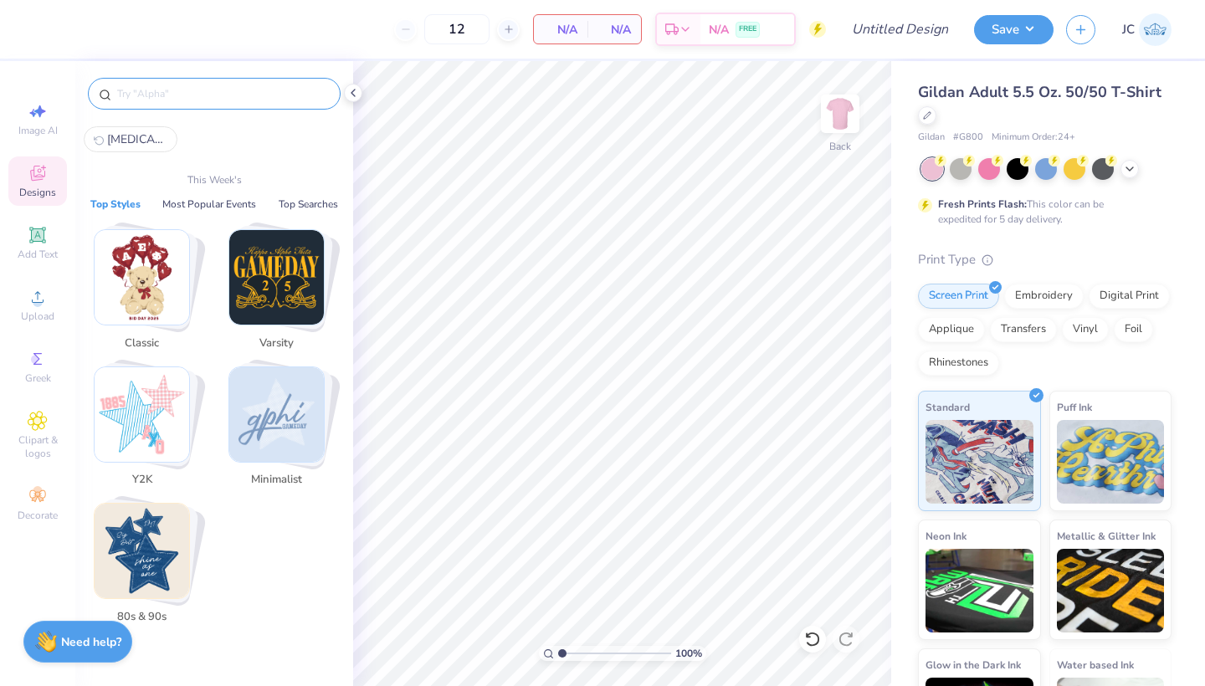
click at [267, 277] on img "Stack Card Button Varsity" at bounding box center [276, 277] width 95 height 95
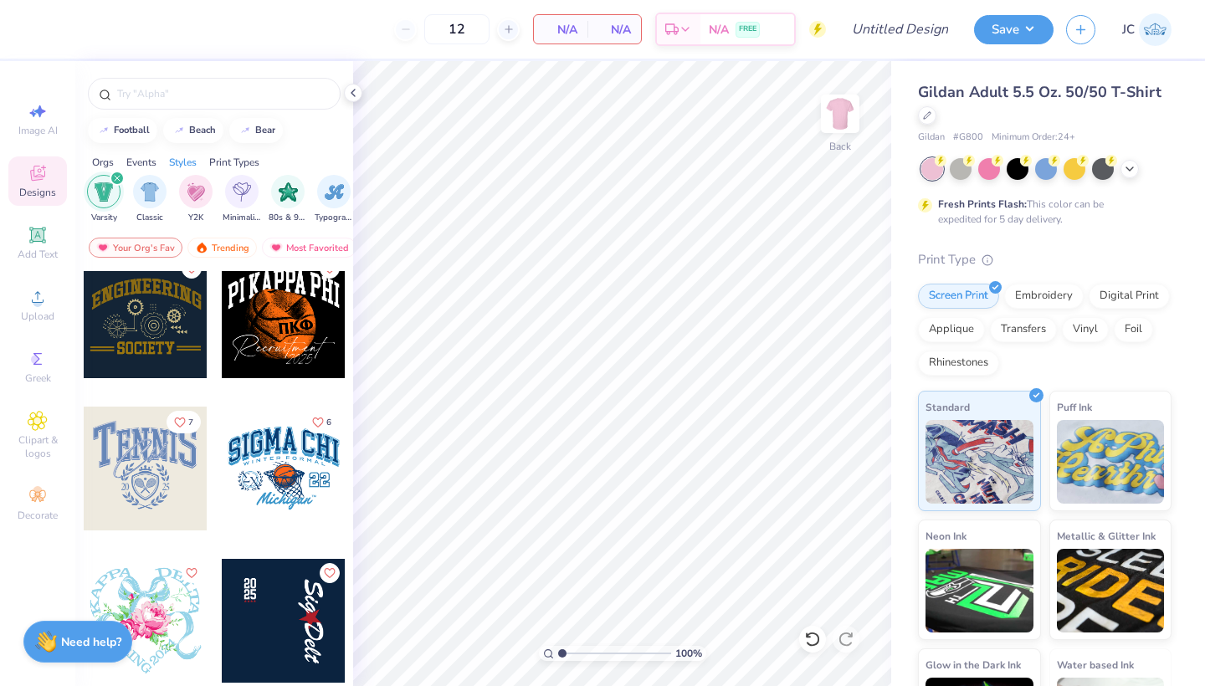
scroll to position [1498, 0]
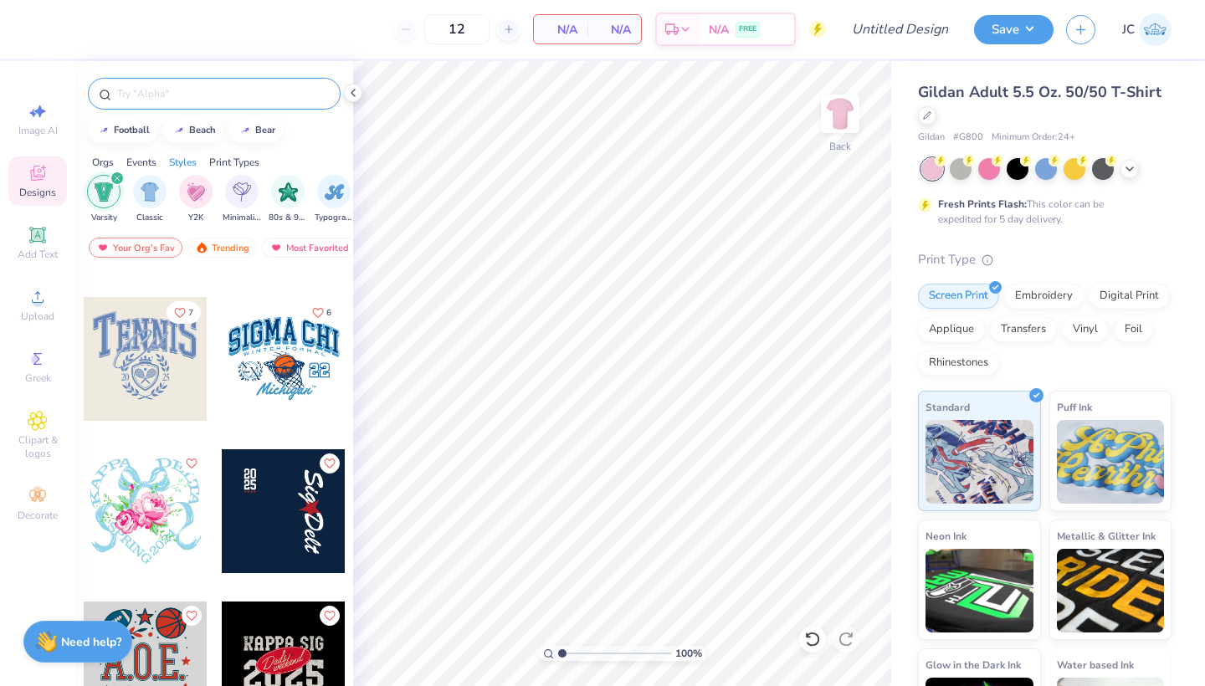
click at [163, 94] on input "text" at bounding box center [223, 93] width 214 height 17
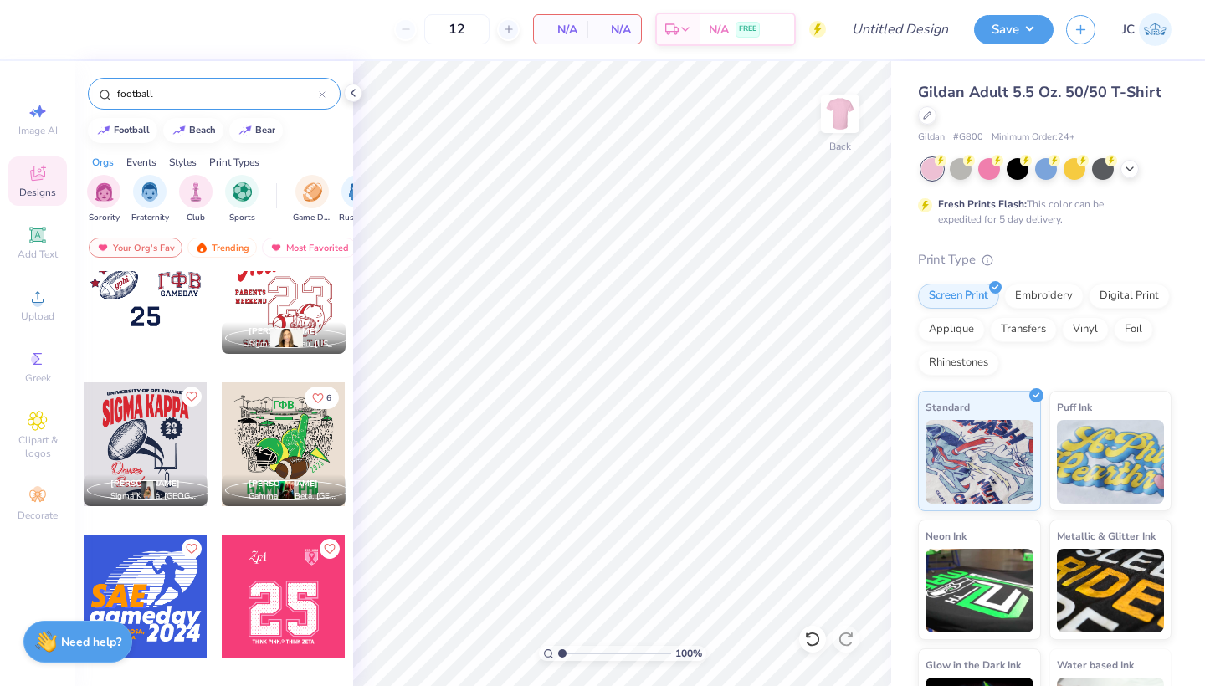
scroll to position [779, 0]
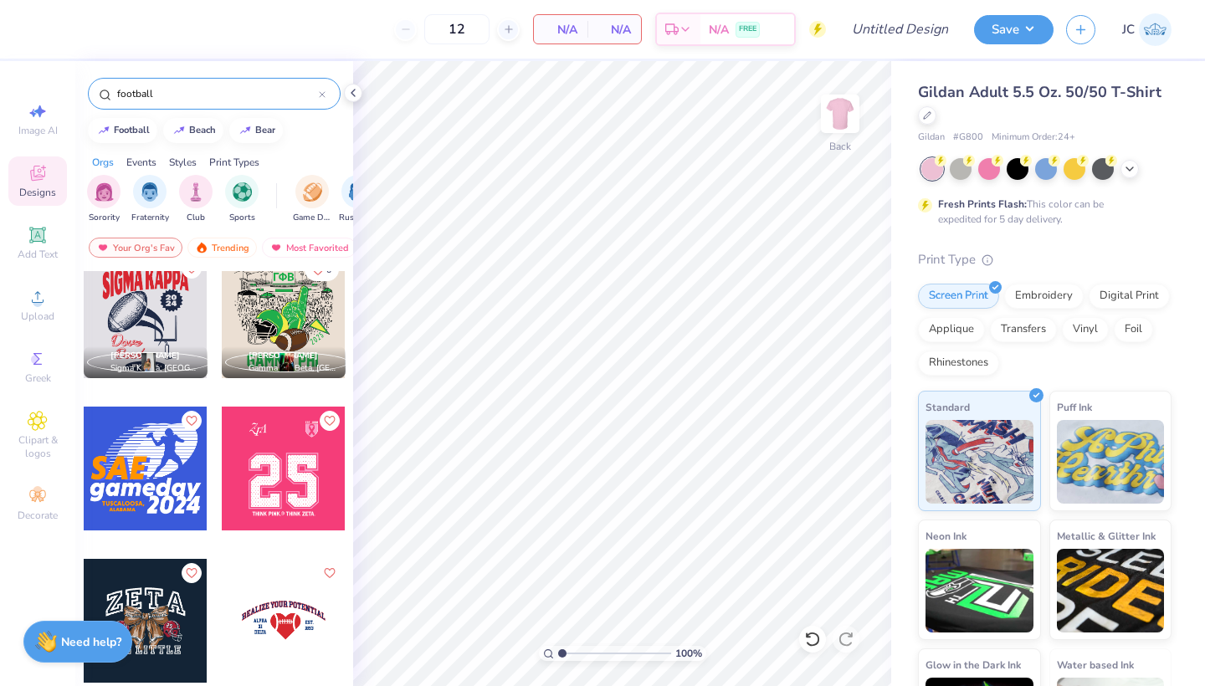
type input "football"
click at [149, 318] on div at bounding box center [146, 316] width 124 height 124
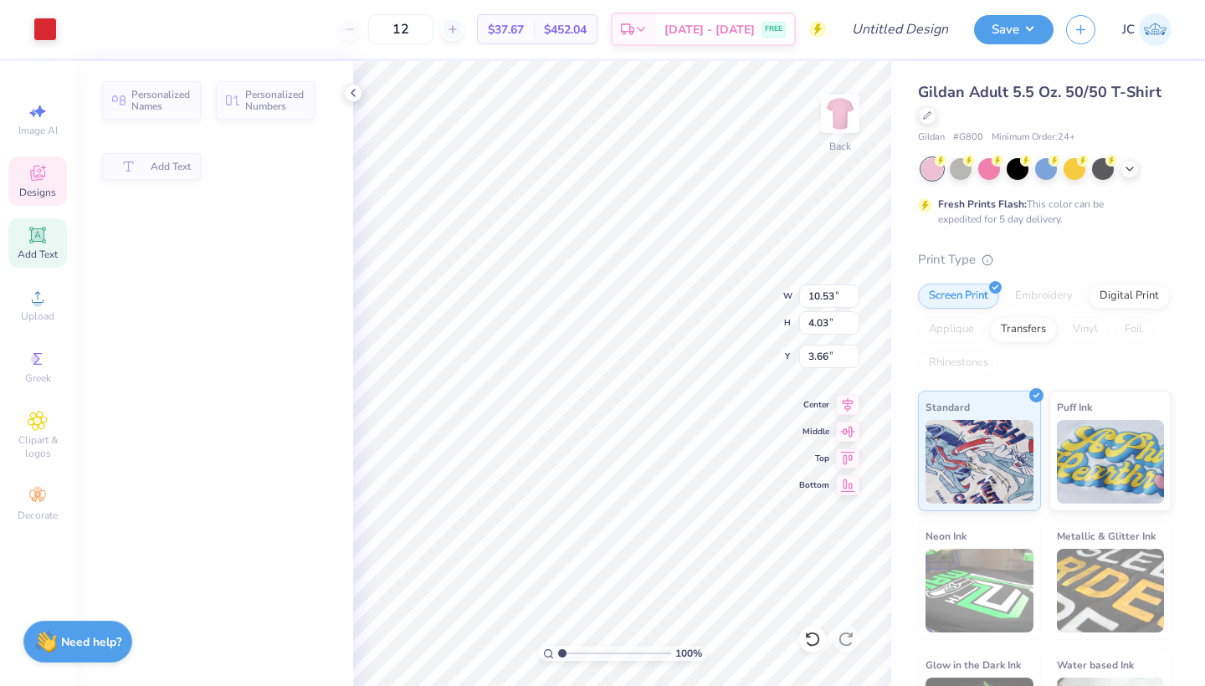
type input "4.03"
type input "3.66"
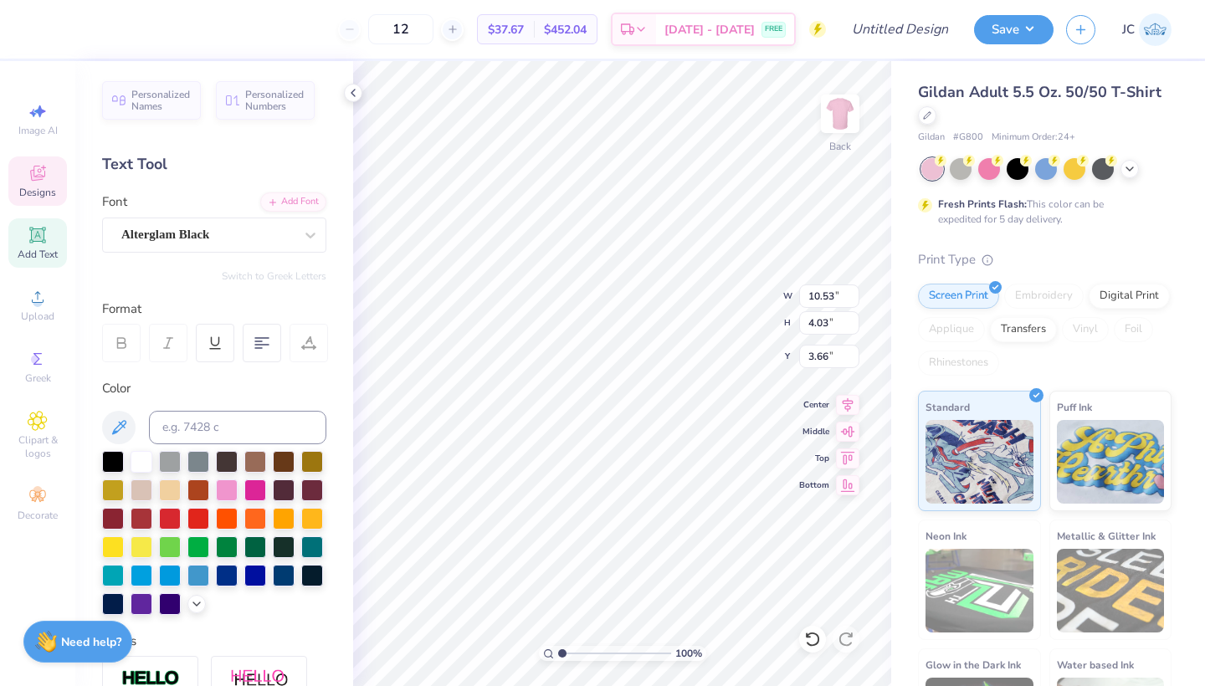
scroll to position [0, 0]
type textarea "M"
type textarea "I"
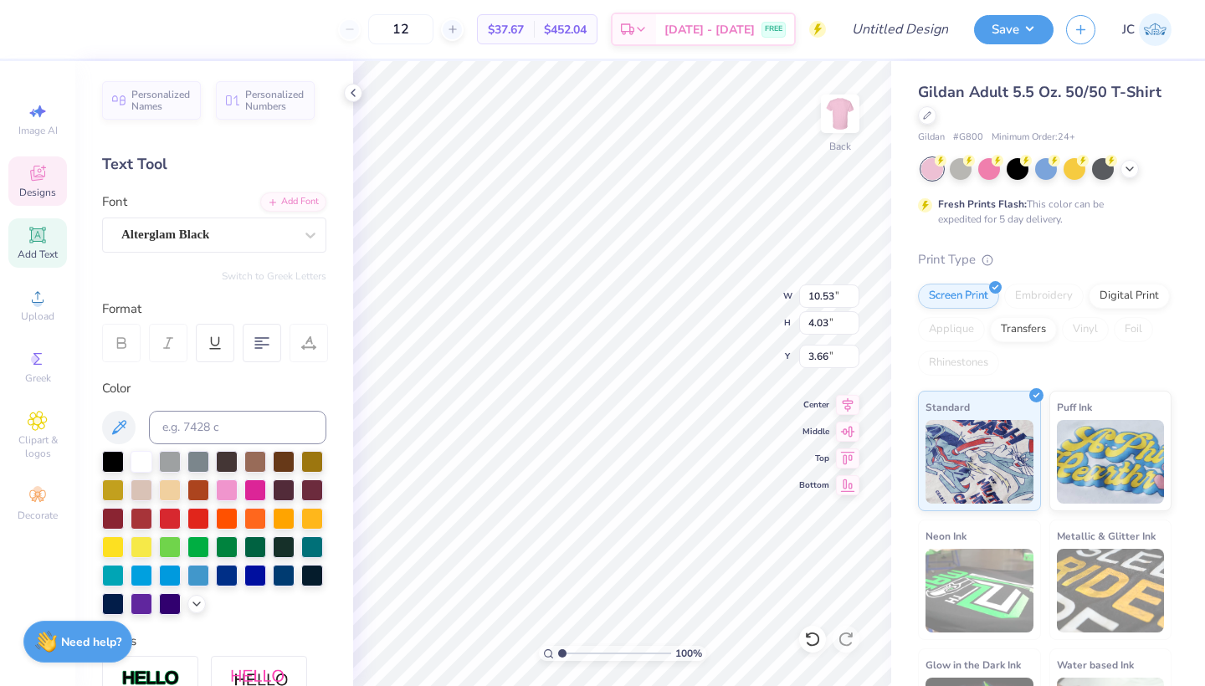
type textarea "MIDD SOUTH"
click at [143, 465] on div at bounding box center [142, 460] width 22 height 22
click at [39, 21] on div at bounding box center [44, 27] width 23 height 23
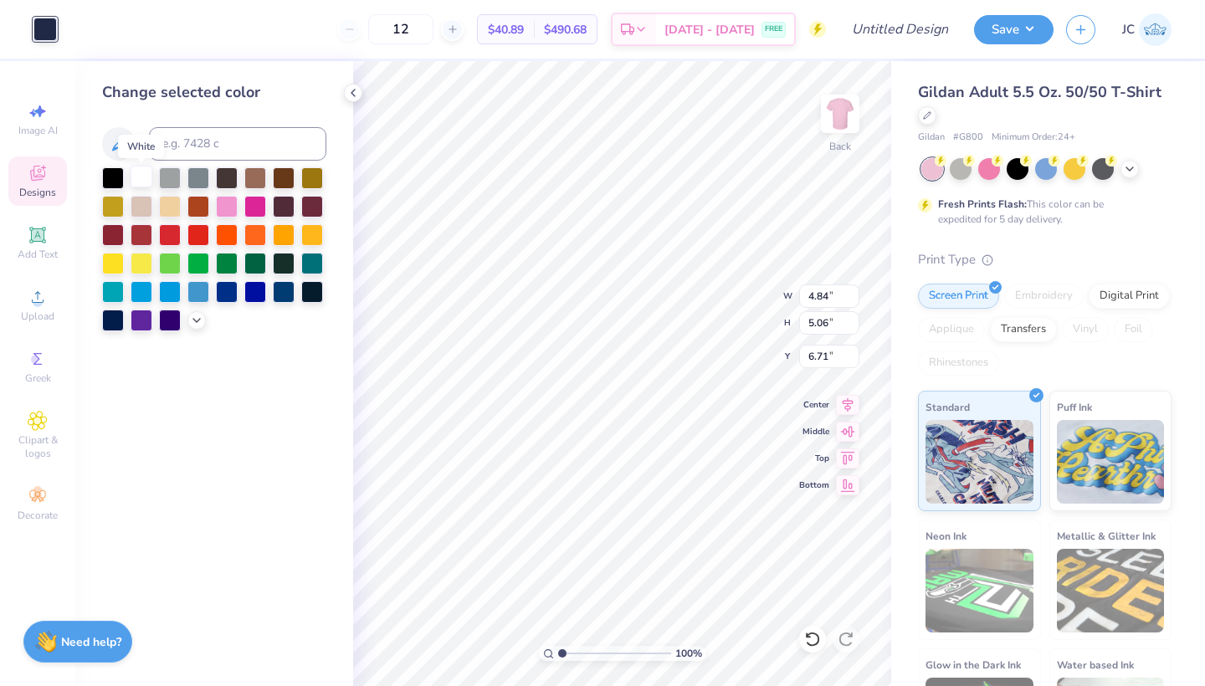
click at [142, 186] on div at bounding box center [142, 177] width 22 height 22
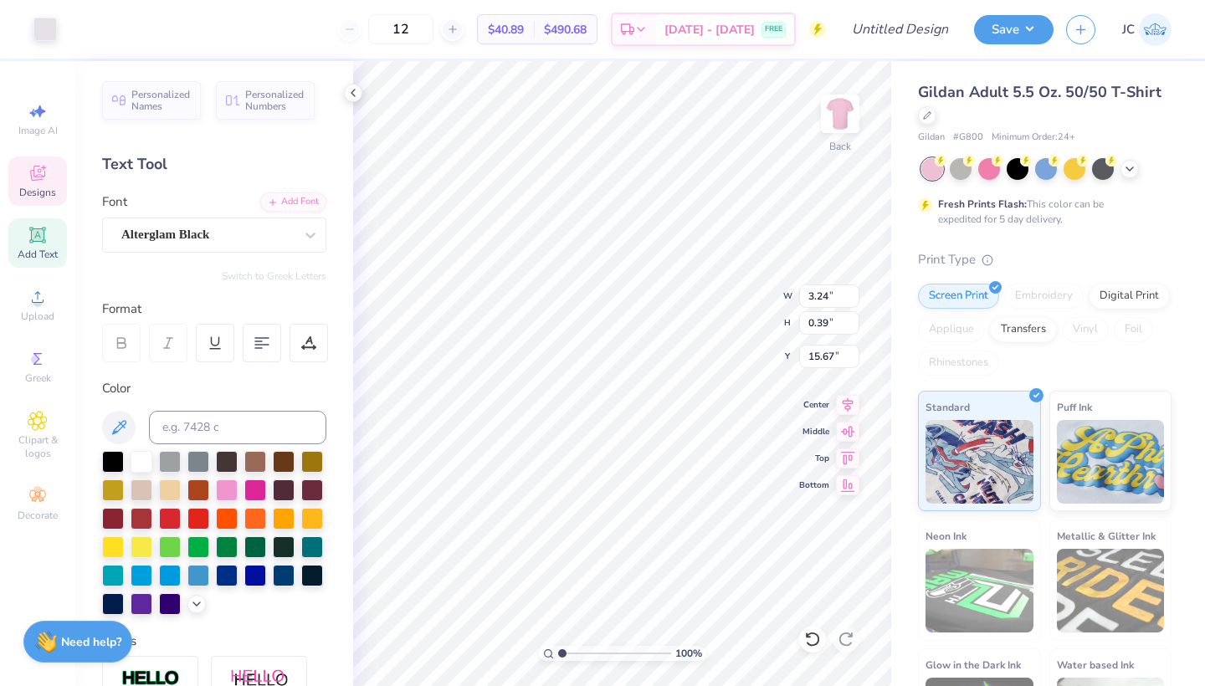
type input "15.74"
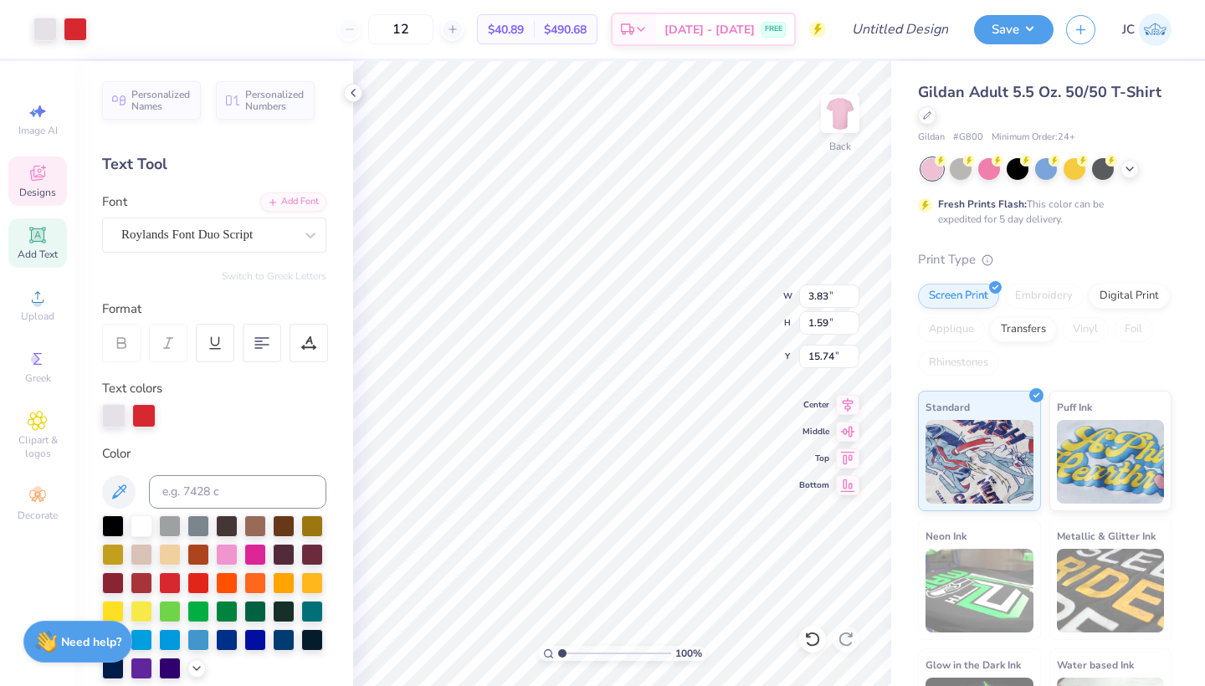
type input "3.83"
type input "1.59"
type input "11.92"
type textarea "D"
type textarea "T"
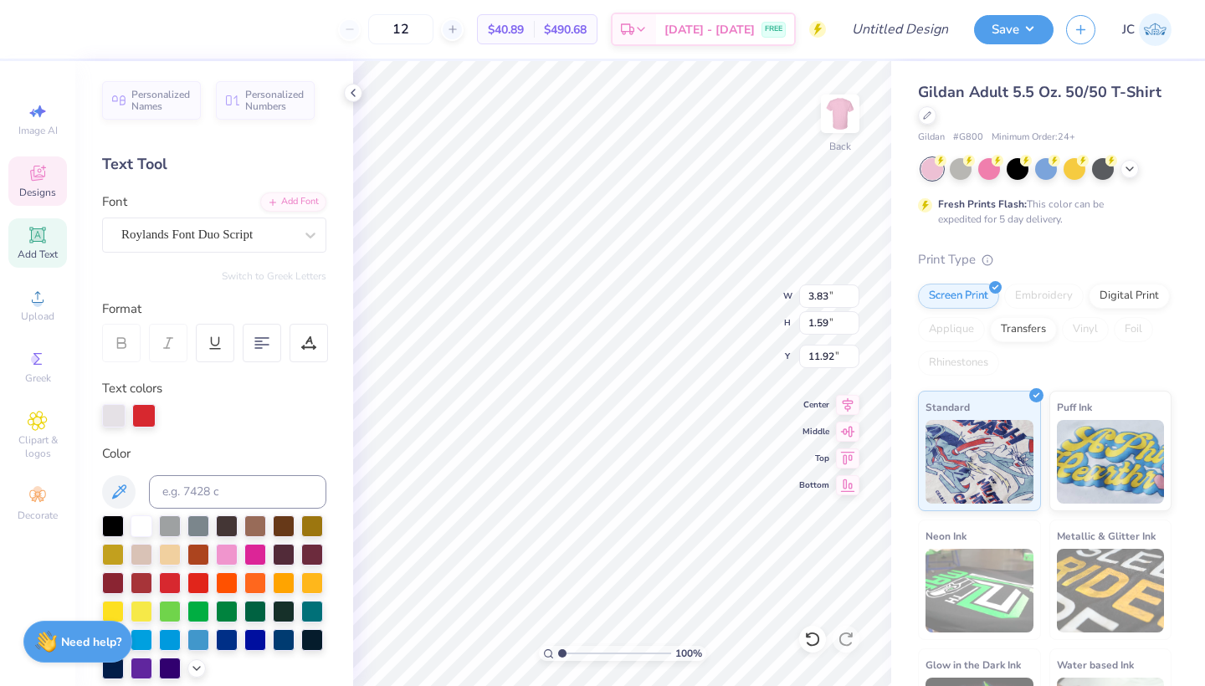
type textarea "h"
type textarea "The"
type input "3.63"
type input "1.37"
type input "13.65"
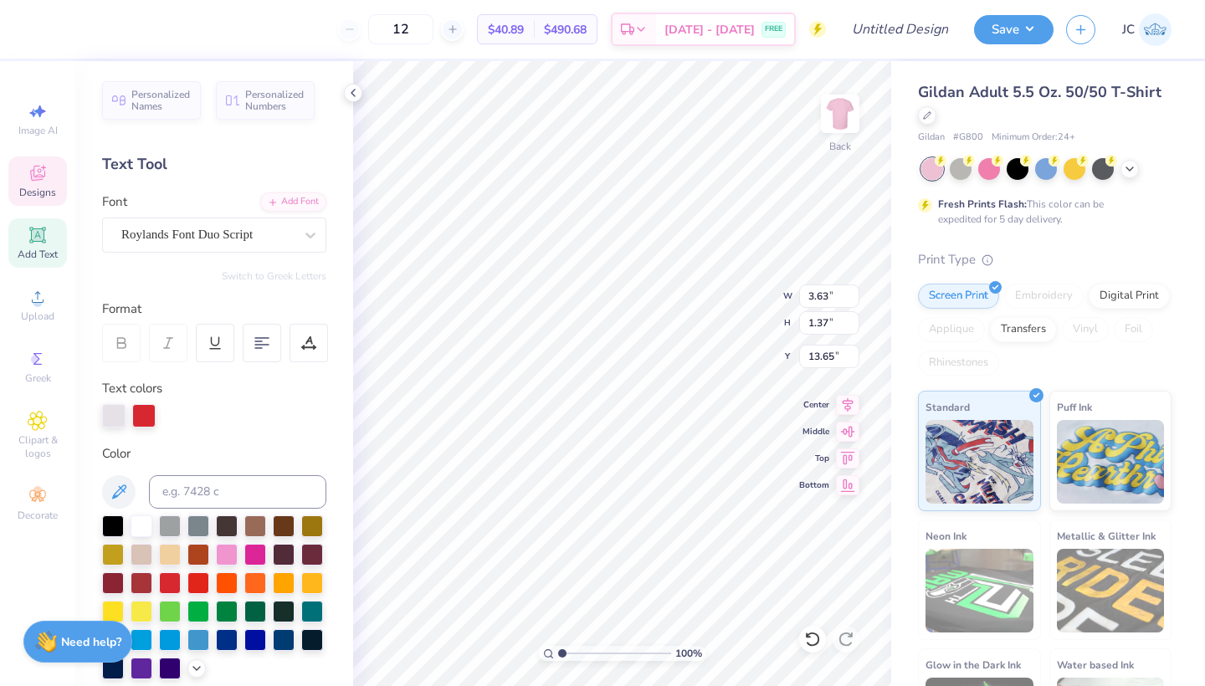
type textarea "Swamp"
click at [146, 413] on div at bounding box center [143, 415] width 23 height 23
click at [141, 525] on div at bounding box center [142, 525] width 22 height 22
click at [146, 412] on div at bounding box center [143, 415] width 23 height 23
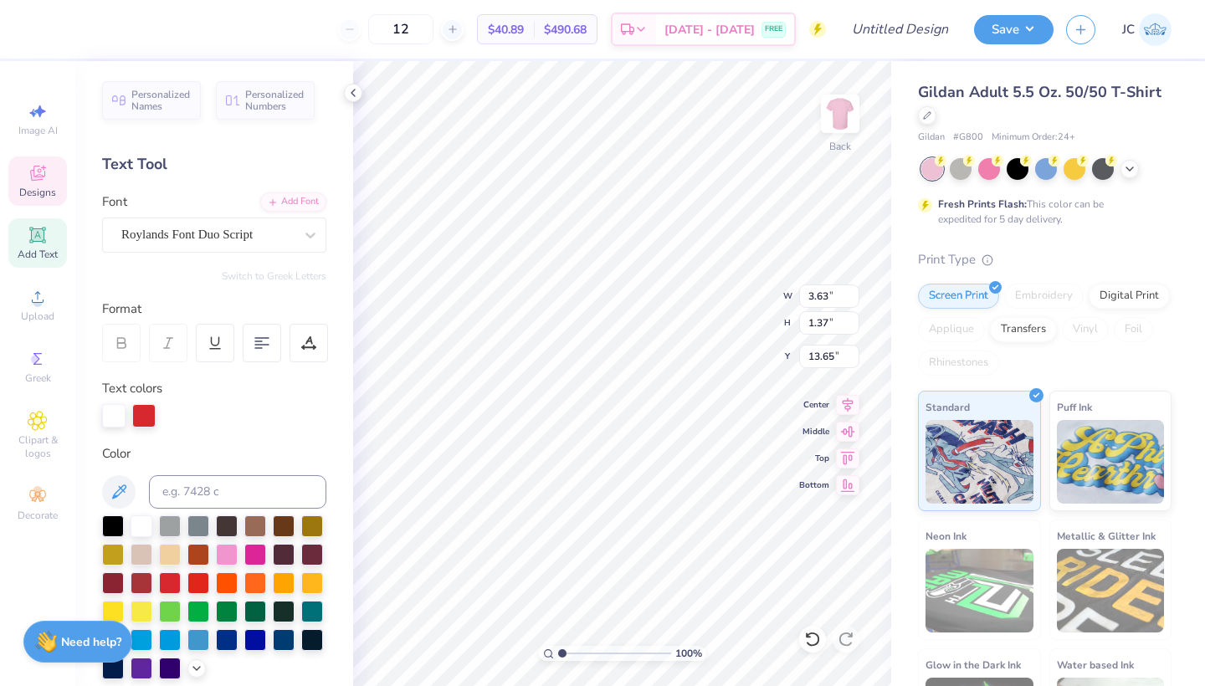
click at [146, 411] on div at bounding box center [143, 415] width 23 height 23
drag, startPoint x: 146, startPoint y: 411, endPoint x: 124, endPoint y: 408, distance: 21.9
click at [124, 408] on div at bounding box center [214, 415] width 224 height 23
click at [139, 412] on div at bounding box center [143, 415] width 23 height 23
click at [141, 530] on div at bounding box center [142, 525] width 22 height 22
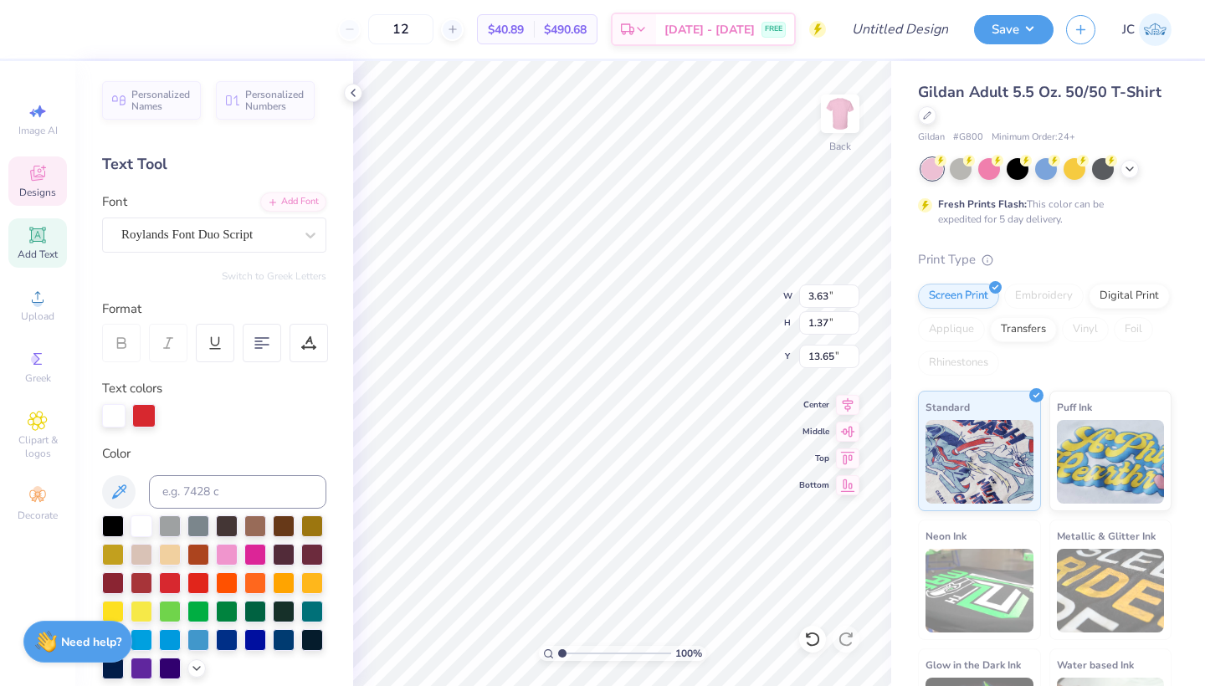
click at [207, 408] on div at bounding box center [214, 415] width 224 height 23
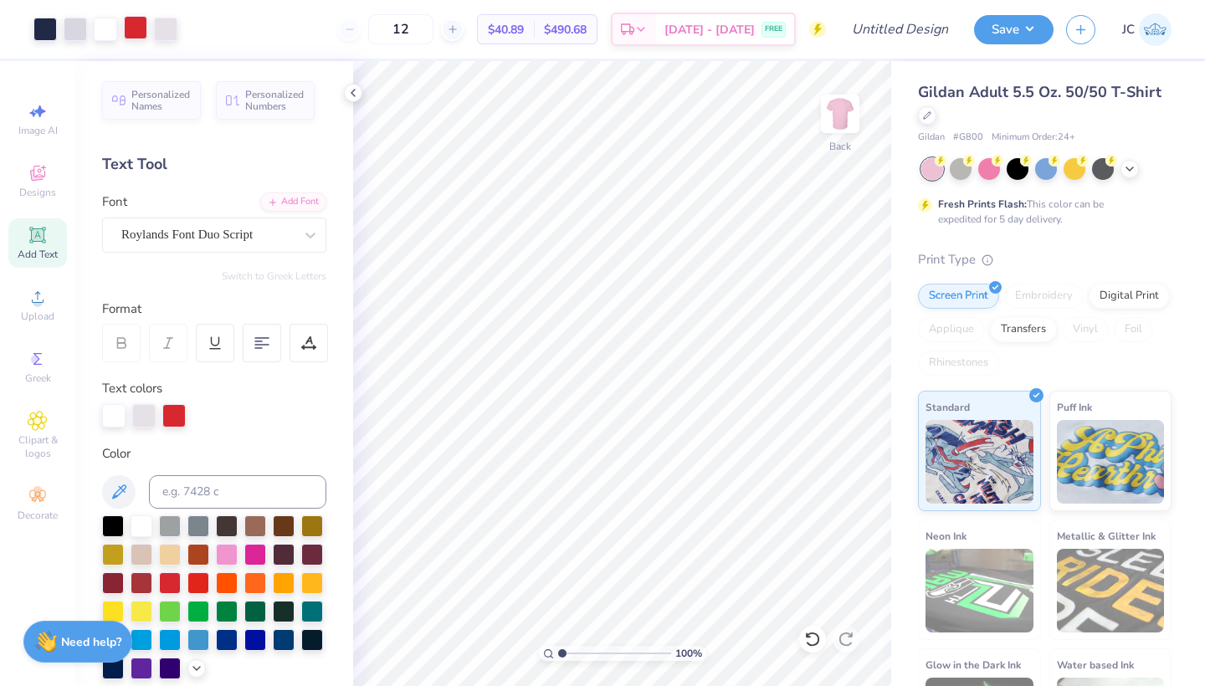
click at [134, 26] on div at bounding box center [135, 27] width 23 height 23
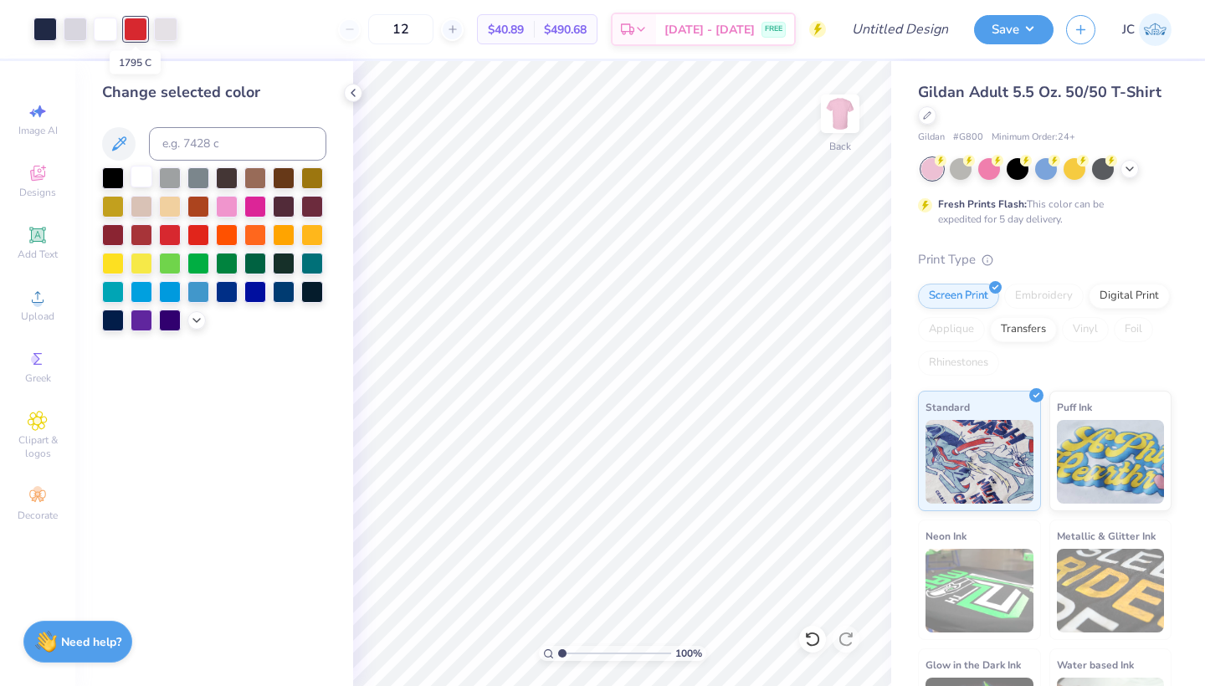
click at [136, 178] on div at bounding box center [142, 177] width 22 height 22
click at [80, 28] on div at bounding box center [75, 27] width 23 height 23
click at [40, 22] on div at bounding box center [44, 27] width 23 height 23
click at [139, 177] on div at bounding box center [142, 177] width 22 height 22
click at [78, 31] on div at bounding box center [75, 27] width 23 height 23
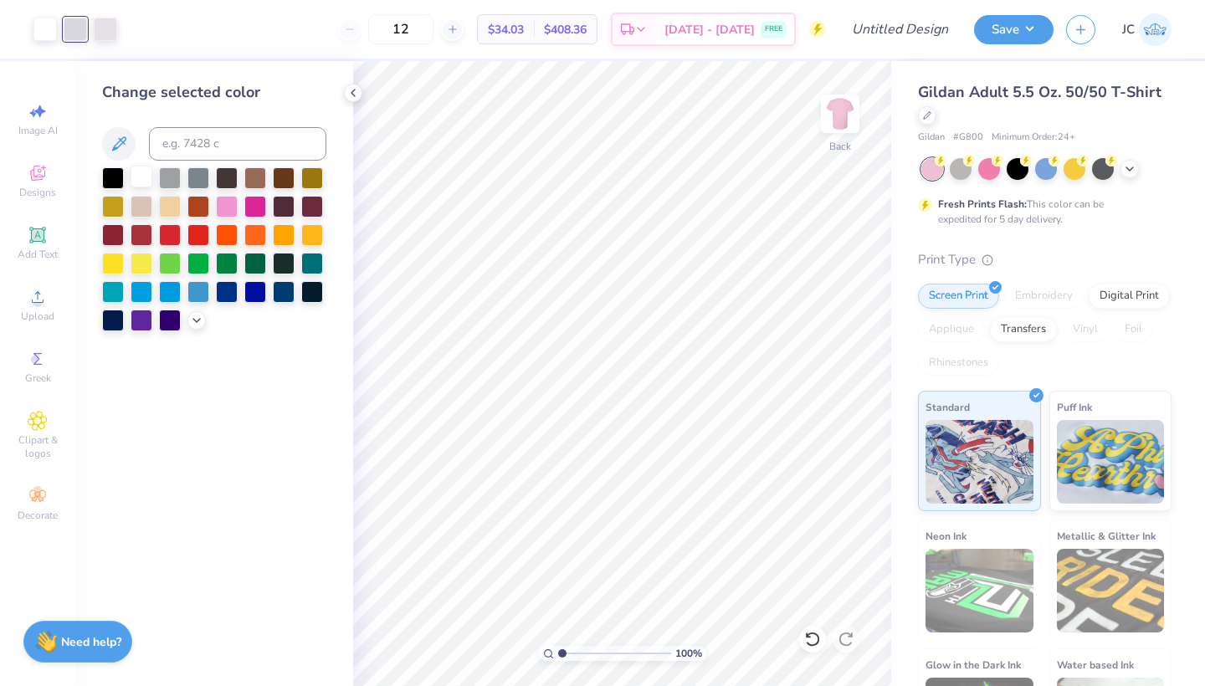
click at [139, 180] on div at bounding box center [142, 177] width 22 height 22
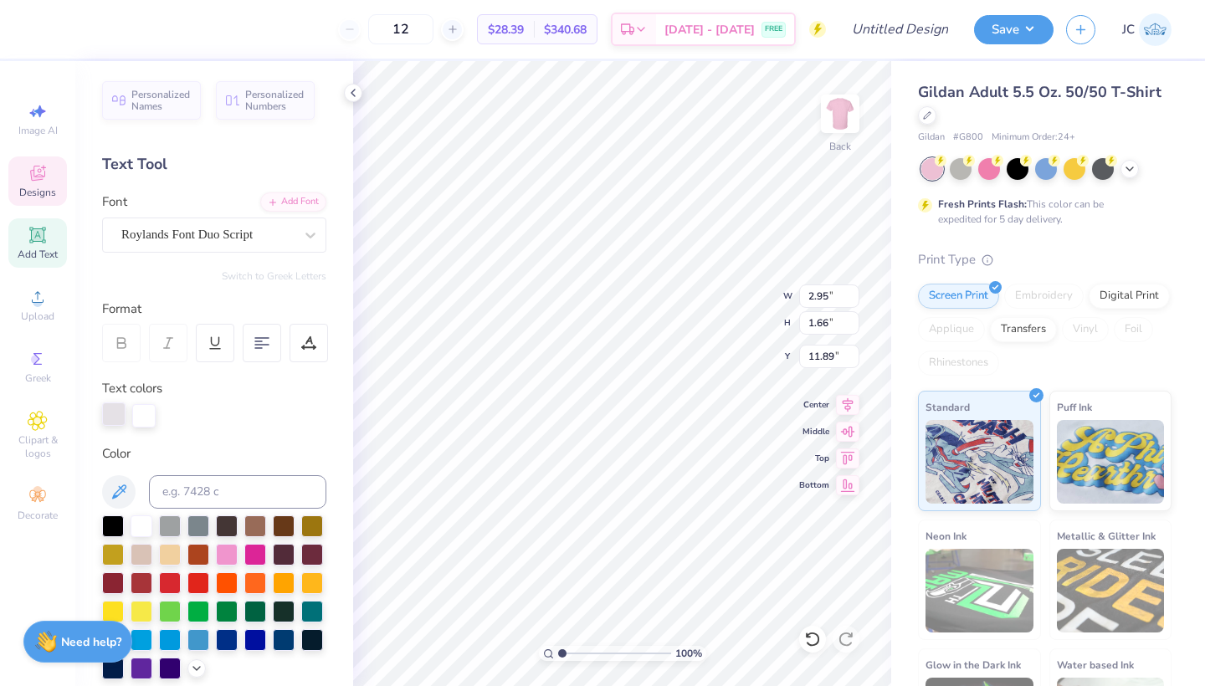
click at [104, 407] on div at bounding box center [113, 414] width 23 height 23
click at [142, 529] on div at bounding box center [142, 525] width 22 height 22
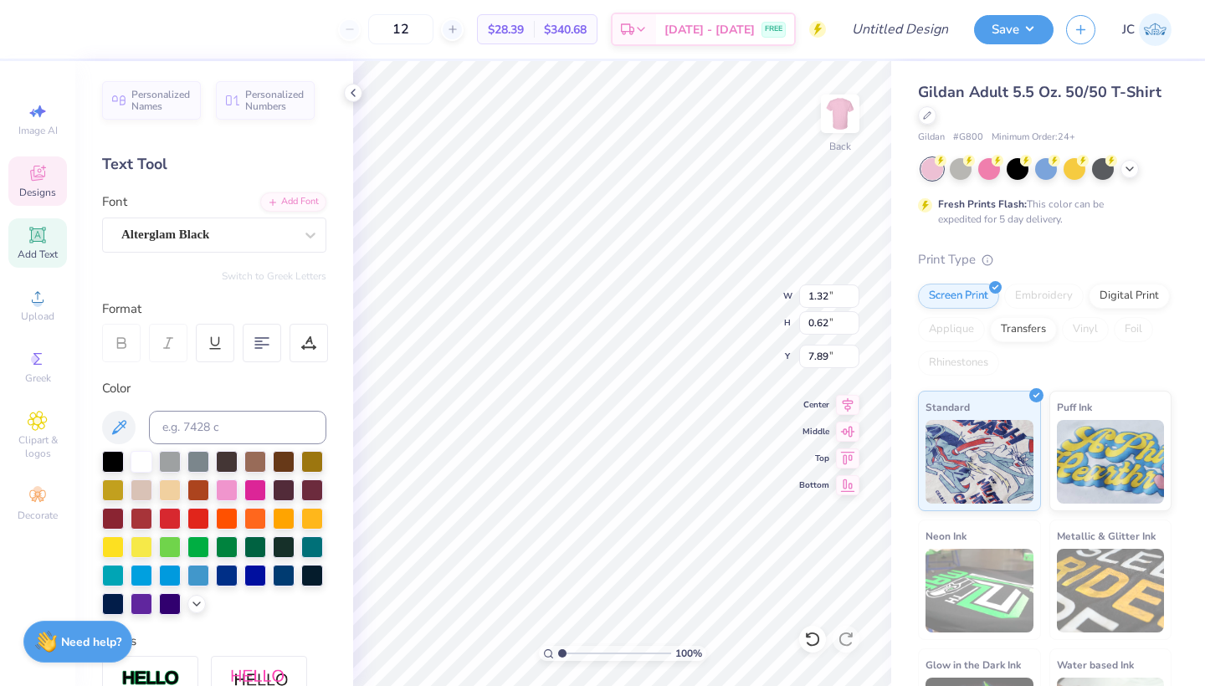
type textarea "25"
type input "3.24"
type input "0.39"
type input "15.74"
type textarea "U"
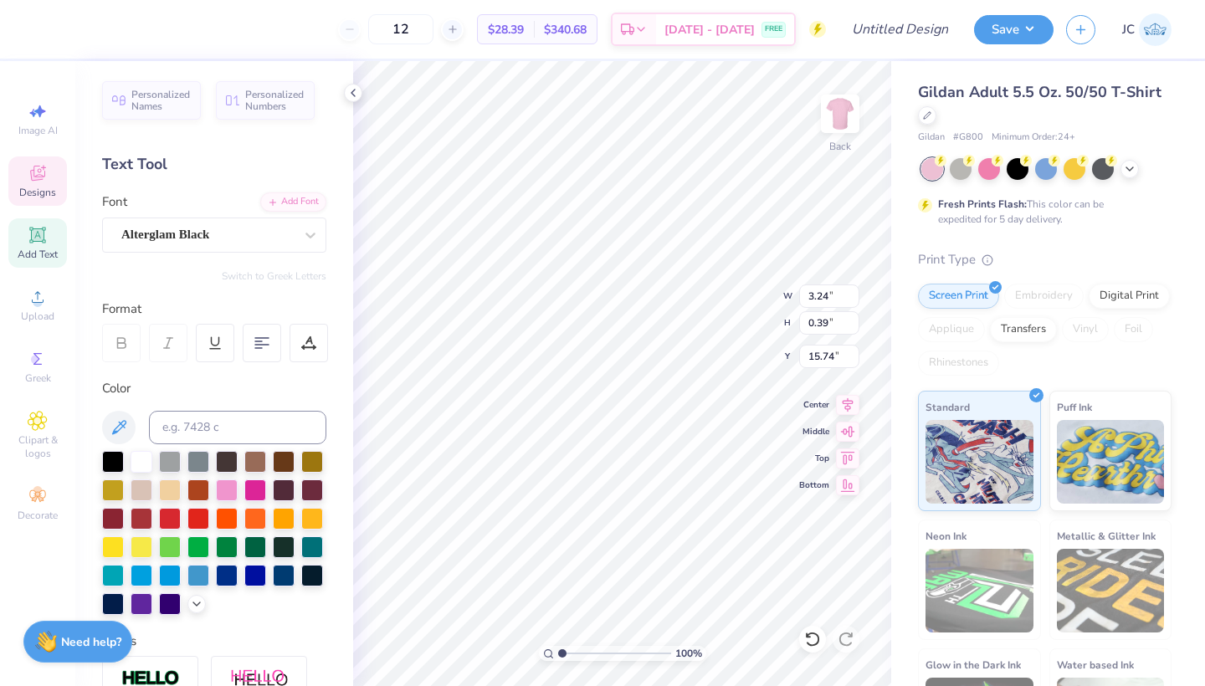
type textarea "EAGLES"
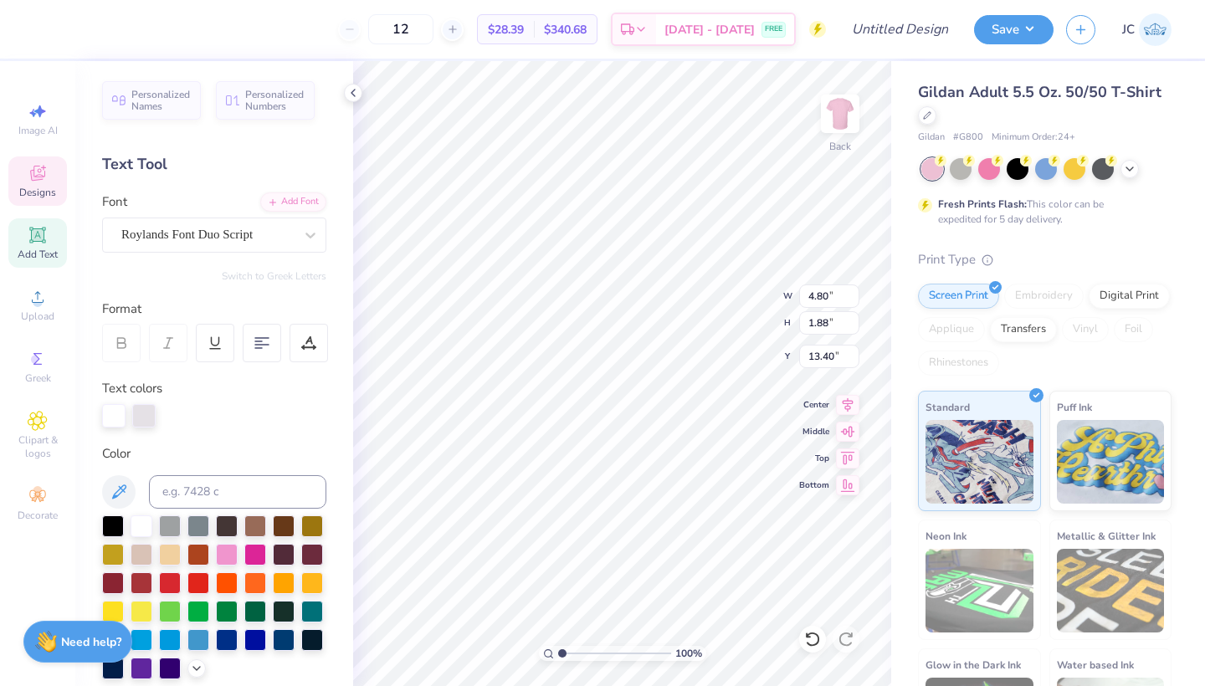
type input "9.22"
type input "0.81"
type input "3.00"
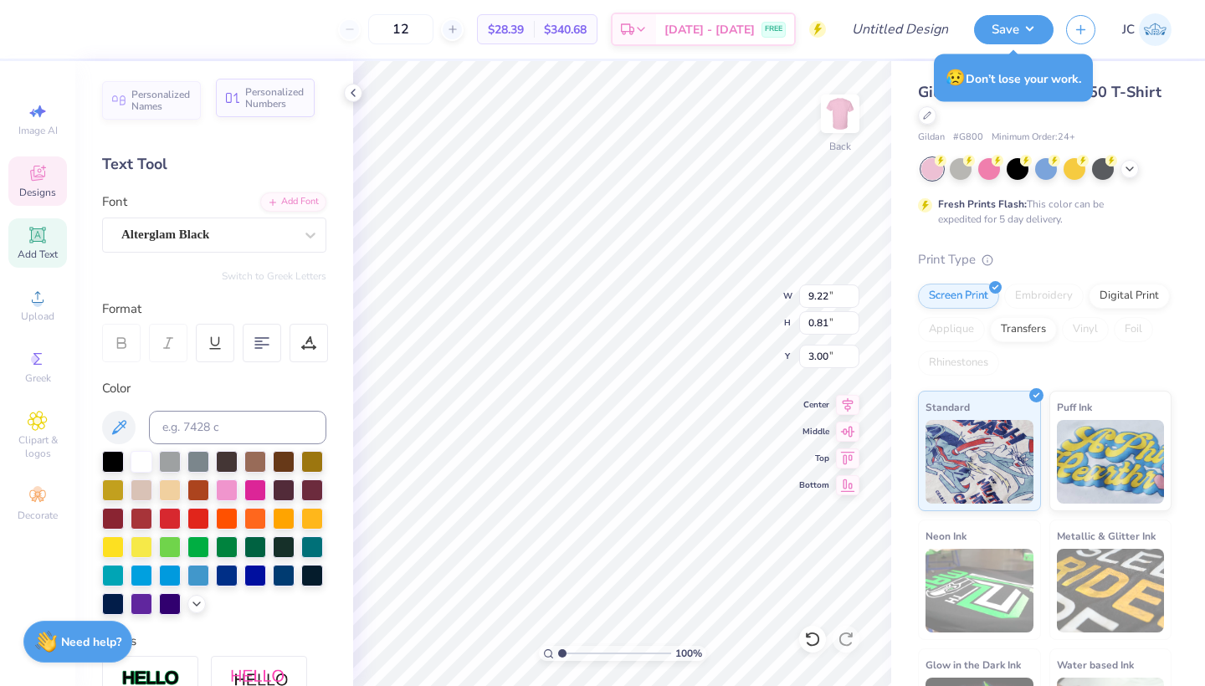
scroll to position [0, 4]
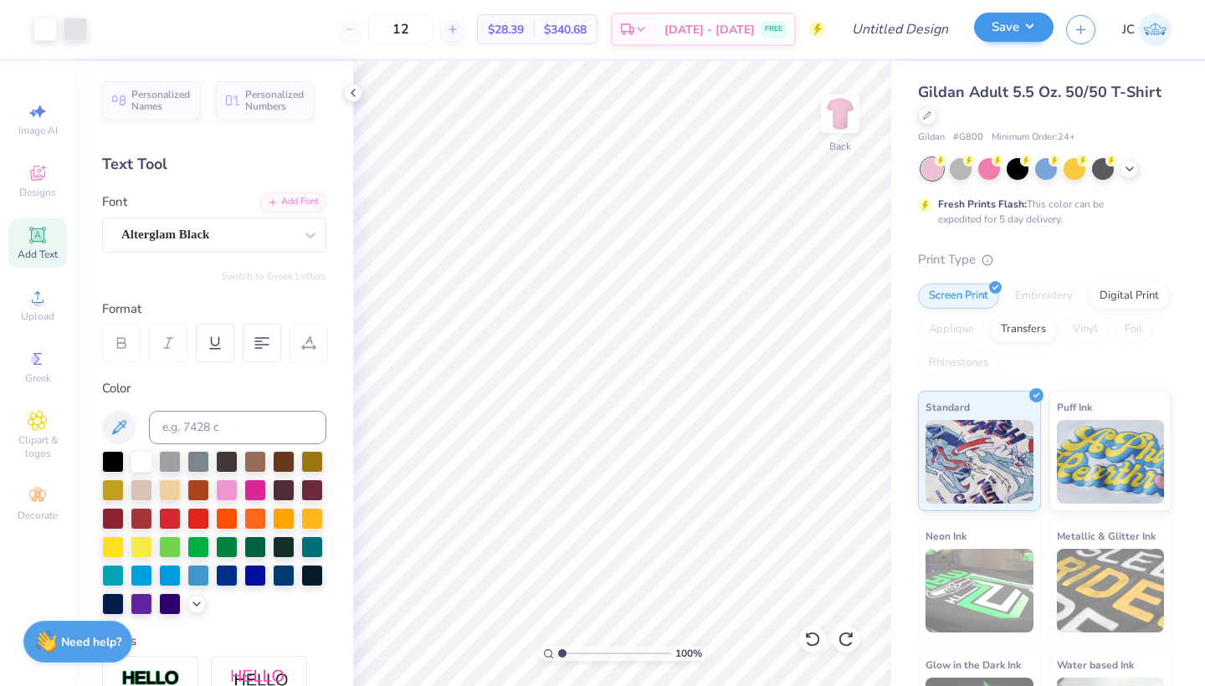
click at [1009, 32] on button "Save" at bounding box center [1014, 27] width 80 height 29
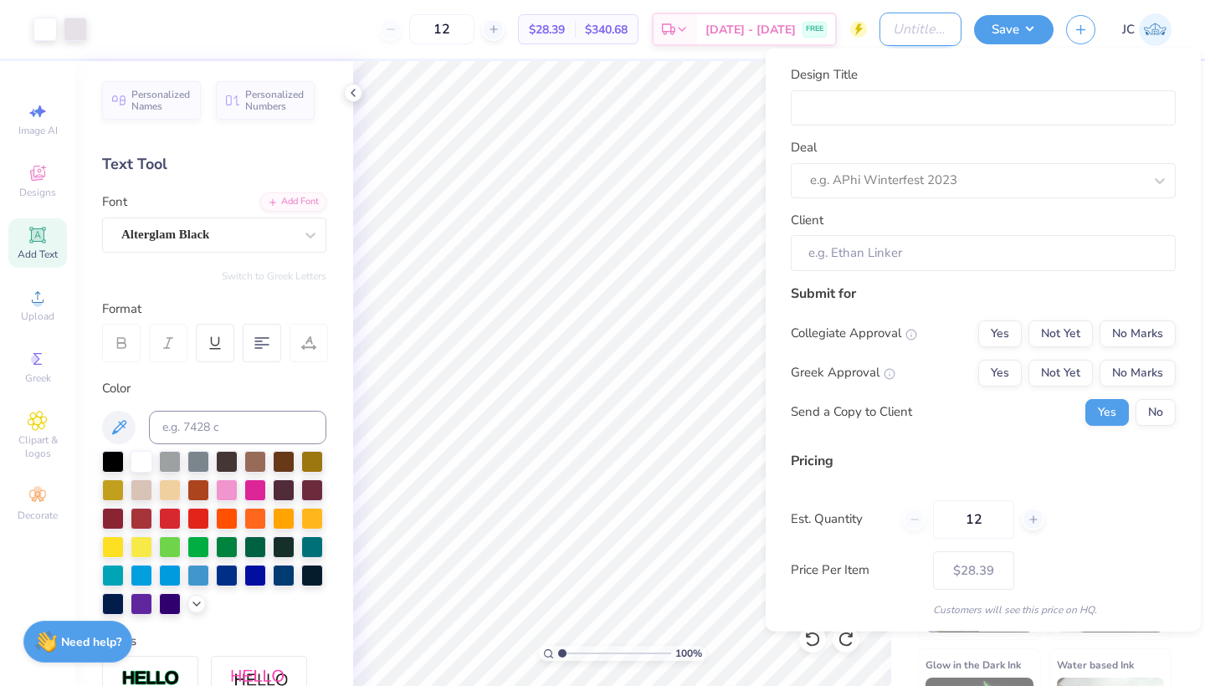
click at [916, 32] on input "Design Title" at bounding box center [921, 29] width 82 height 33
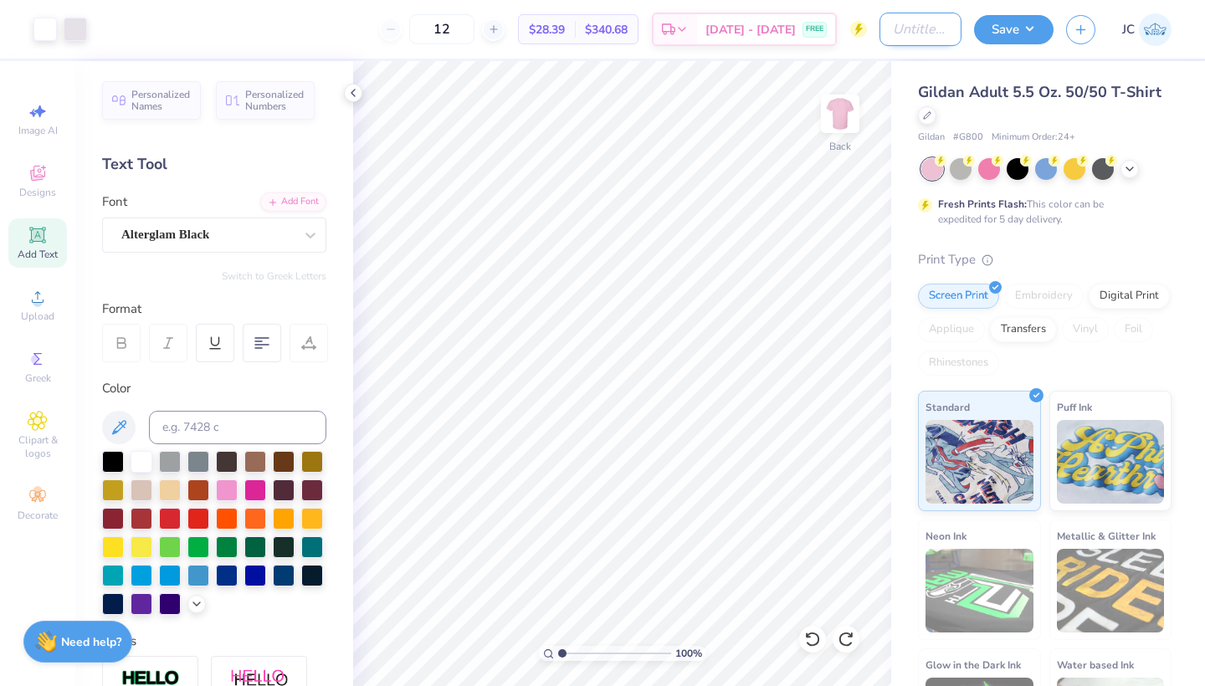
click at [916, 32] on input "Design Title" at bounding box center [921, 29] width 82 height 33
type input "pink shirts 2"
click at [998, 34] on button "Save" at bounding box center [1014, 27] width 80 height 29
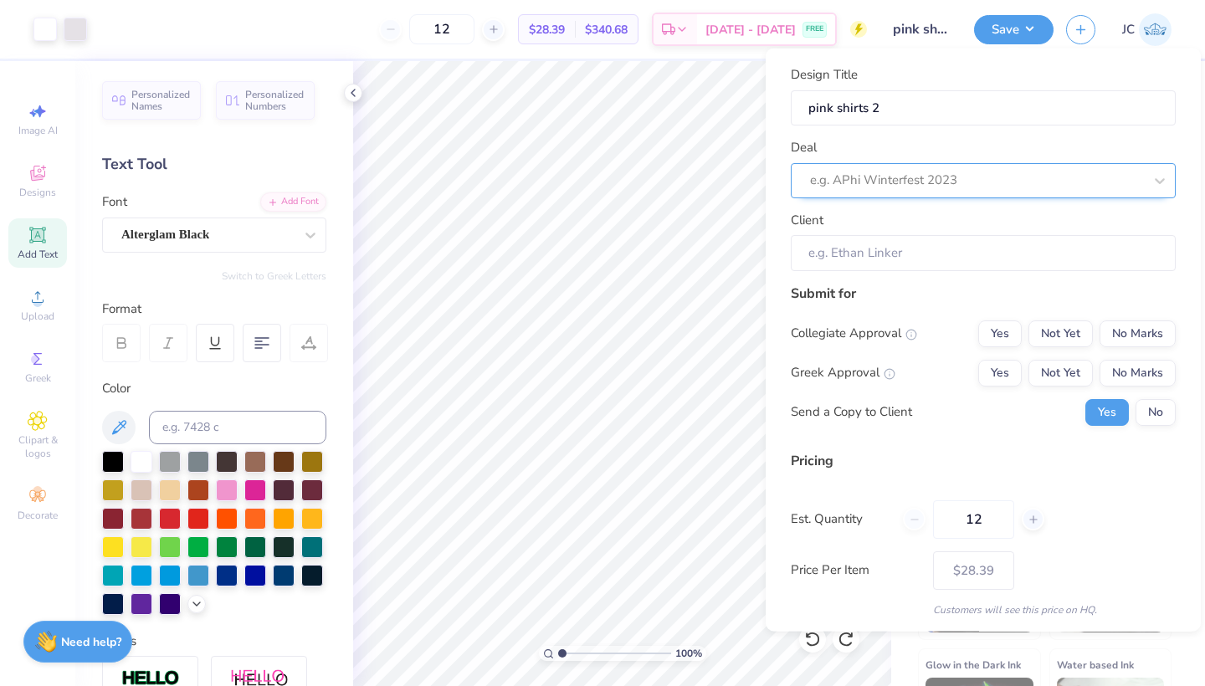
click at [933, 171] on div "e.g. APhi Winterfest 2023" at bounding box center [976, 180] width 333 height 19
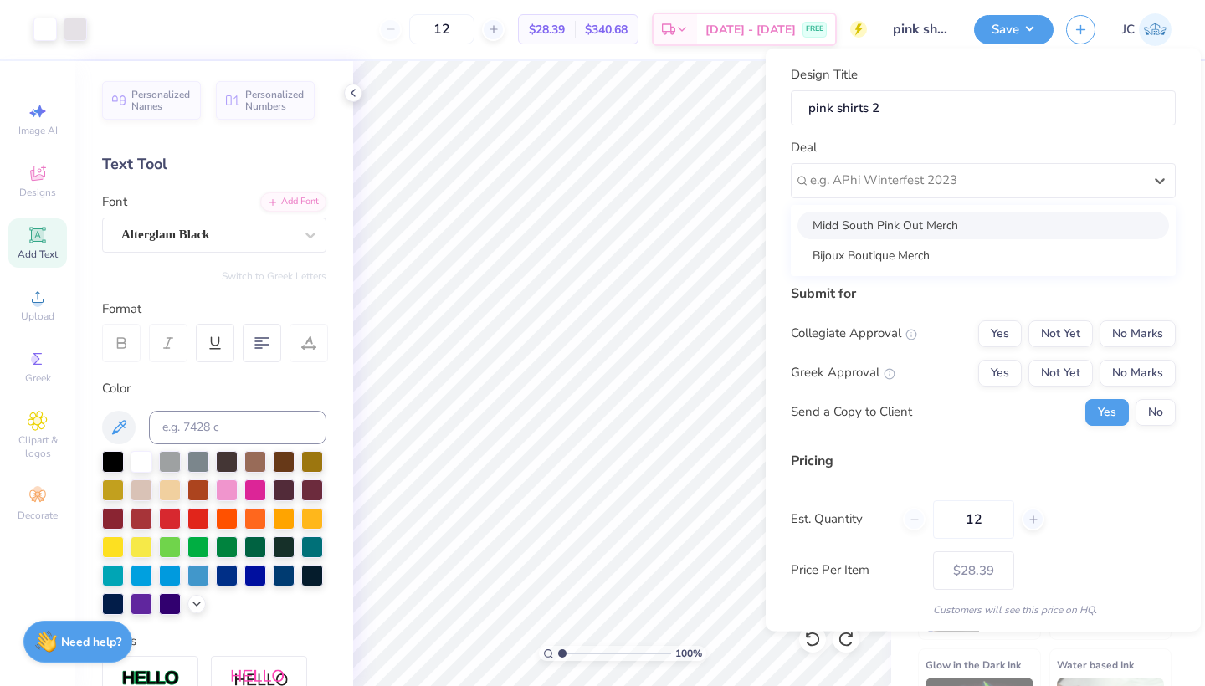
click at [923, 221] on div "Midd South Pink Out Merch" at bounding box center [984, 225] width 372 height 28
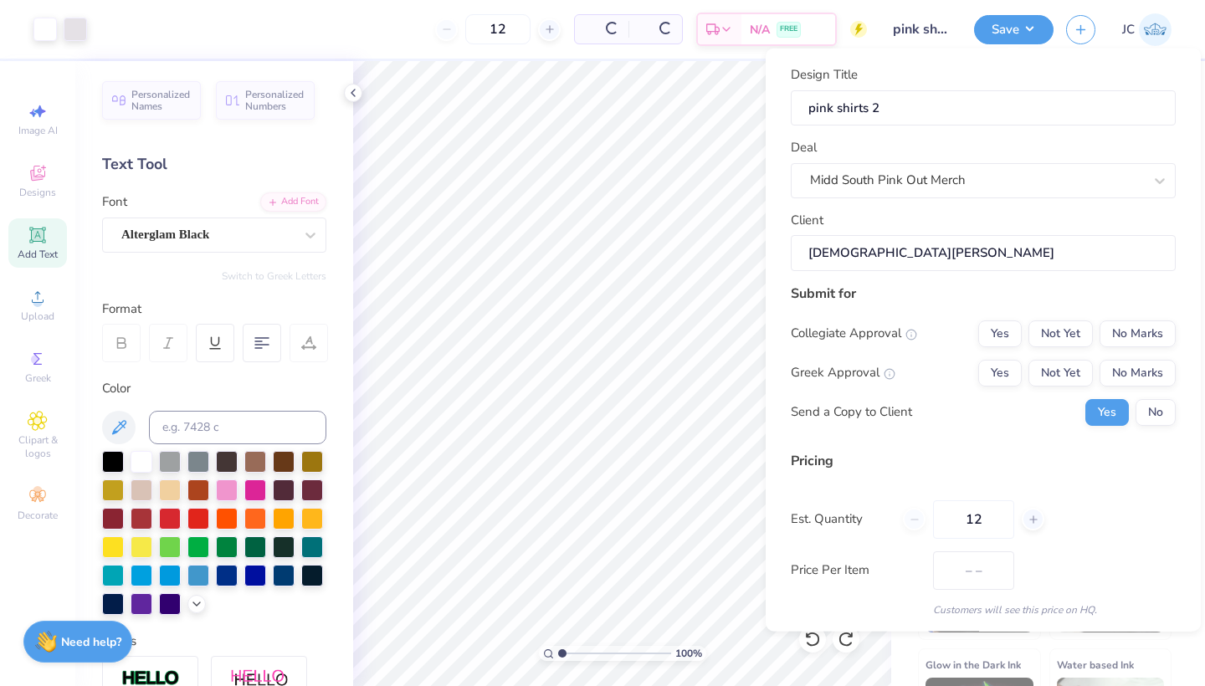
type input "[DEMOGRAPHIC_DATA][PERSON_NAME]"
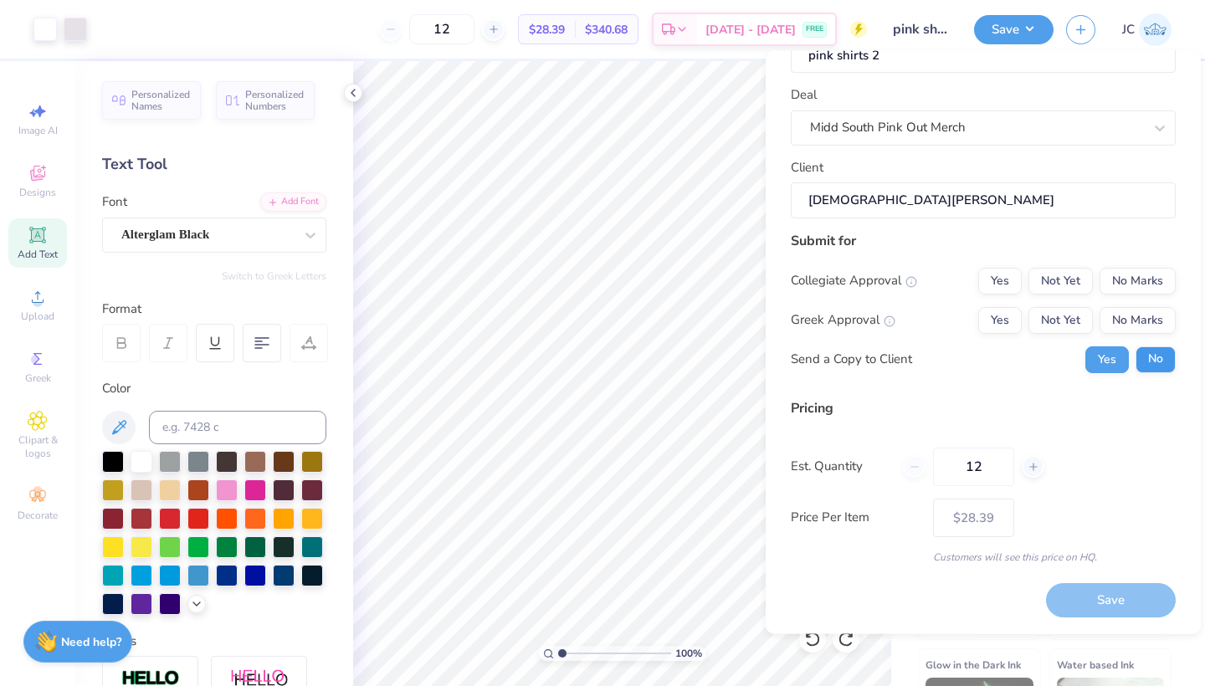
scroll to position [54, 0]
click at [1153, 359] on button "No" at bounding box center [1156, 360] width 40 height 27
click at [1142, 288] on button "No Marks" at bounding box center [1138, 282] width 76 height 27
drag, startPoint x: 1141, startPoint y: 313, endPoint x: 1119, endPoint y: 546, distance: 233.7
click at [1141, 314] on button "No Marks" at bounding box center [1138, 321] width 76 height 27
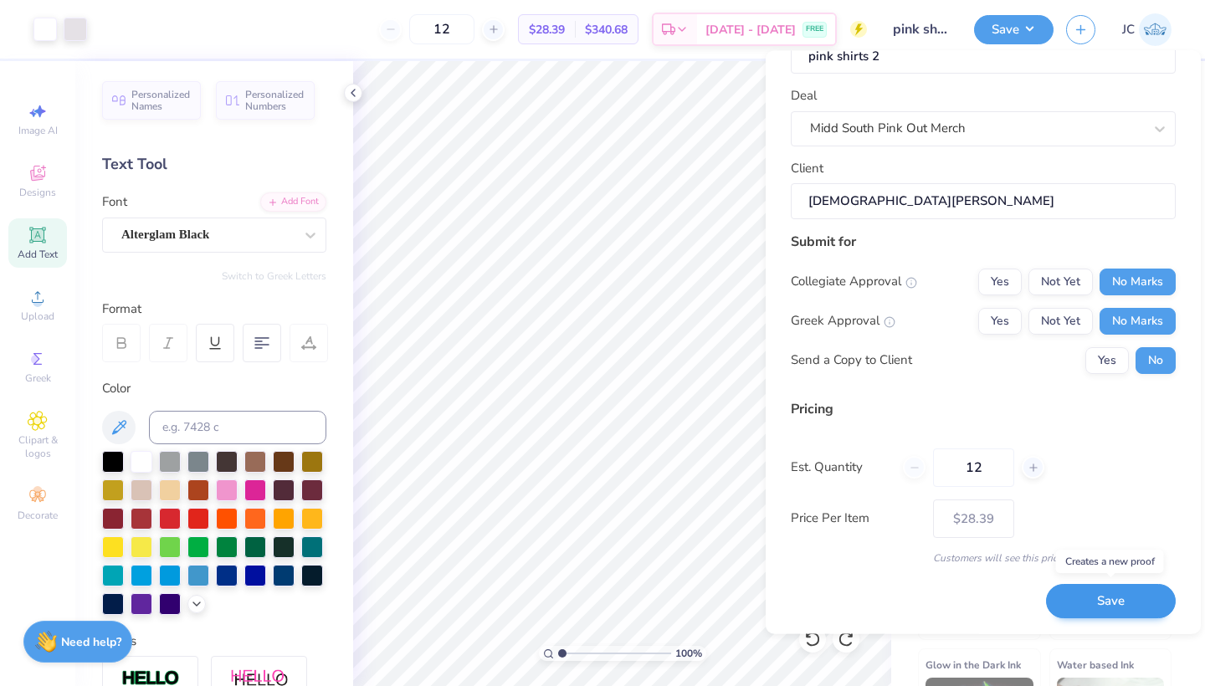
click at [1101, 599] on button "Save" at bounding box center [1111, 602] width 130 height 34
type input "$28.39"
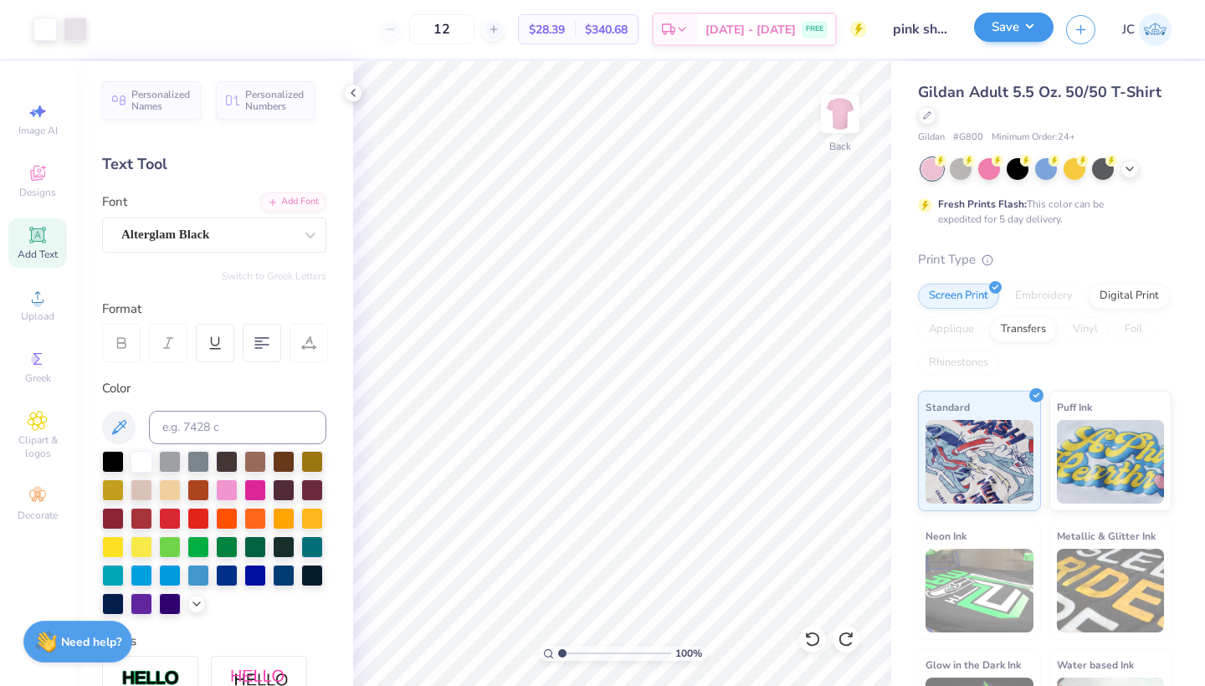
click at [1014, 31] on button "Save" at bounding box center [1014, 27] width 80 height 29
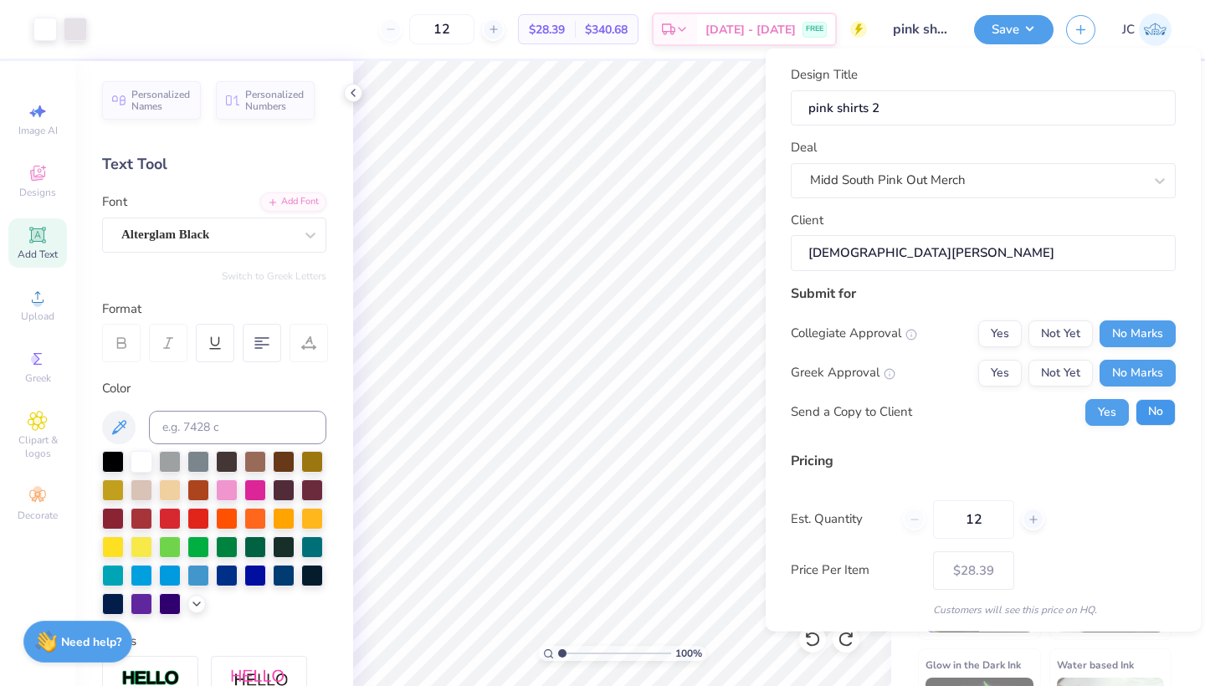
click at [1148, 398] on button "No" at bounding box center [1156, 411] width 40 height 27
